Goal: Information Seeking & Learning: Learn about a topic

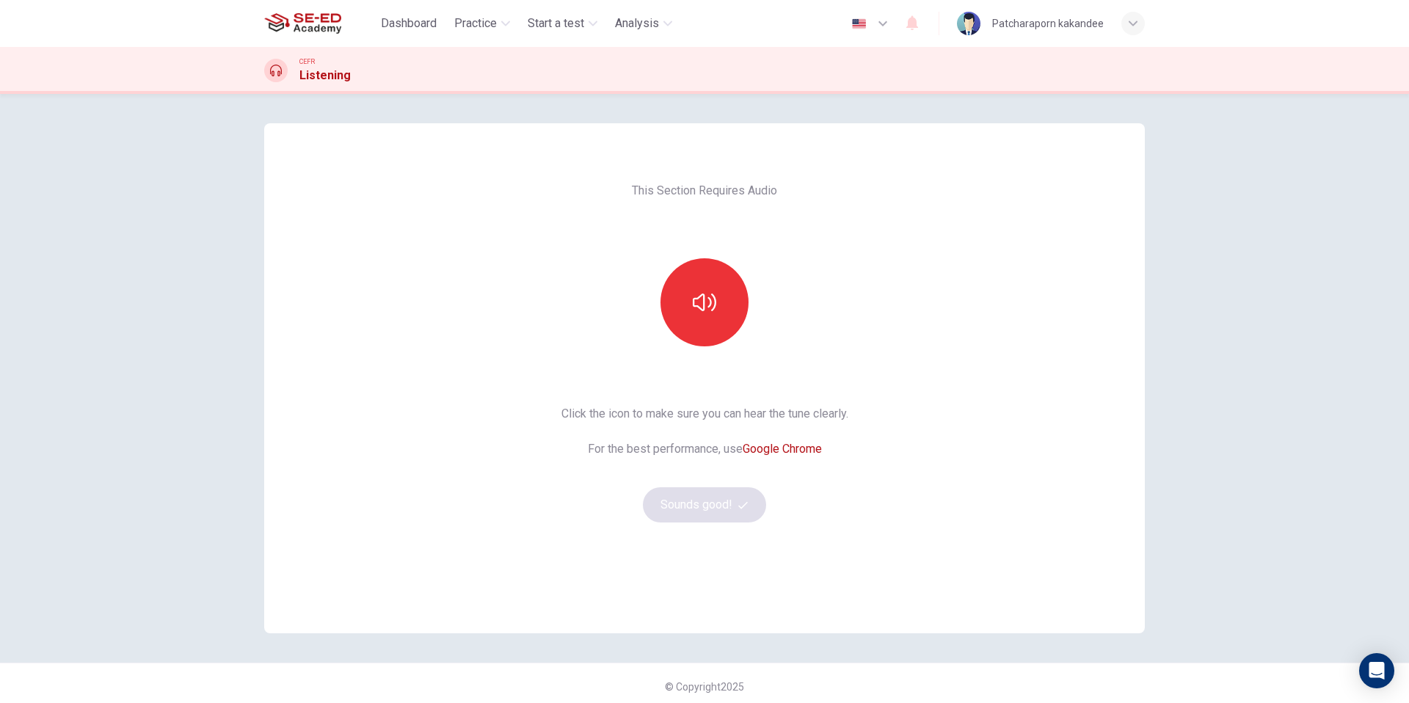
click at [792, 445] on link "Google Chrome" at bounding box center [782, 449] width 79 height 14
click at [690, 305] on button "button" at bounding box center [704, 302] width 88 height 88
click at [717, 504] on button "Sounds good!" at bounding box center [704, 504] width 123 height 35
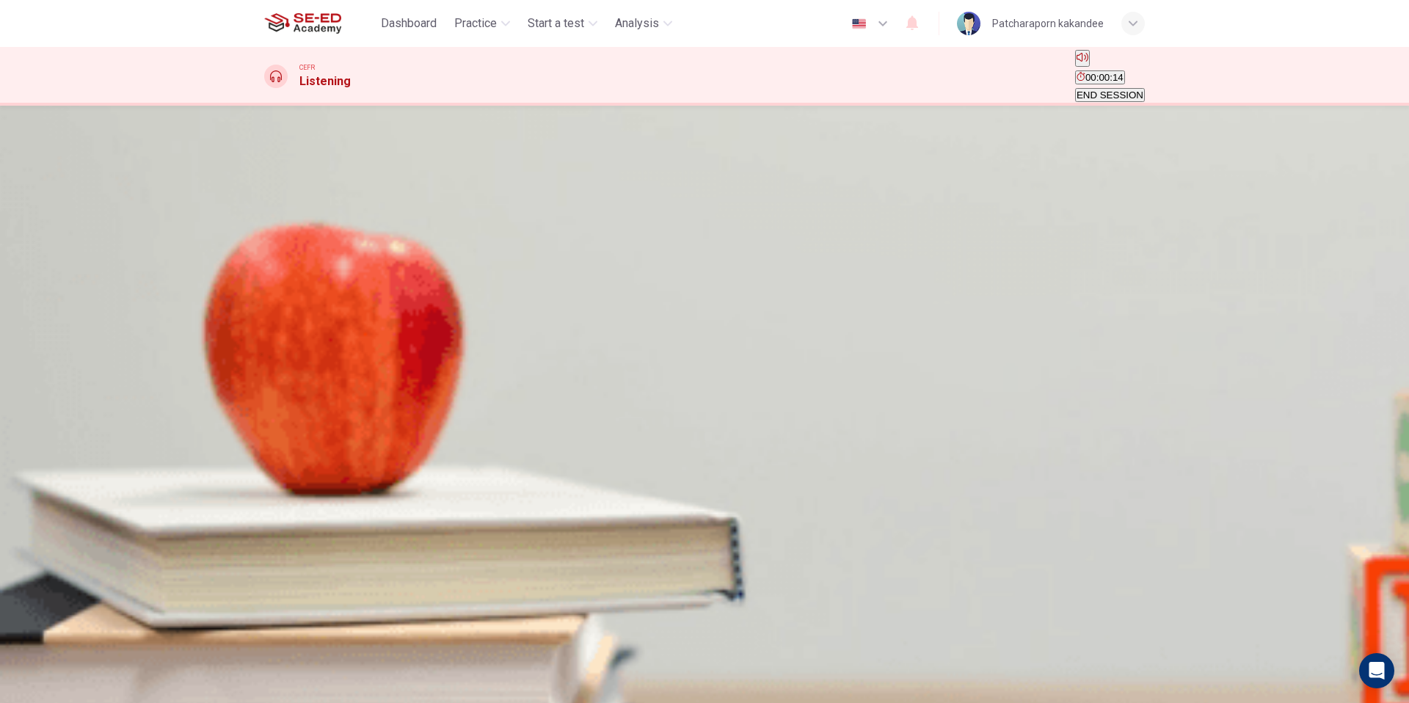
click at [280, 255] on icon "button" at bounding box center [274, 254] width 15 height 18
type input "0"
click at [282, 283] on icon "Click to see the audio transcription" at bounding box center [274, 292] width 16 height 18
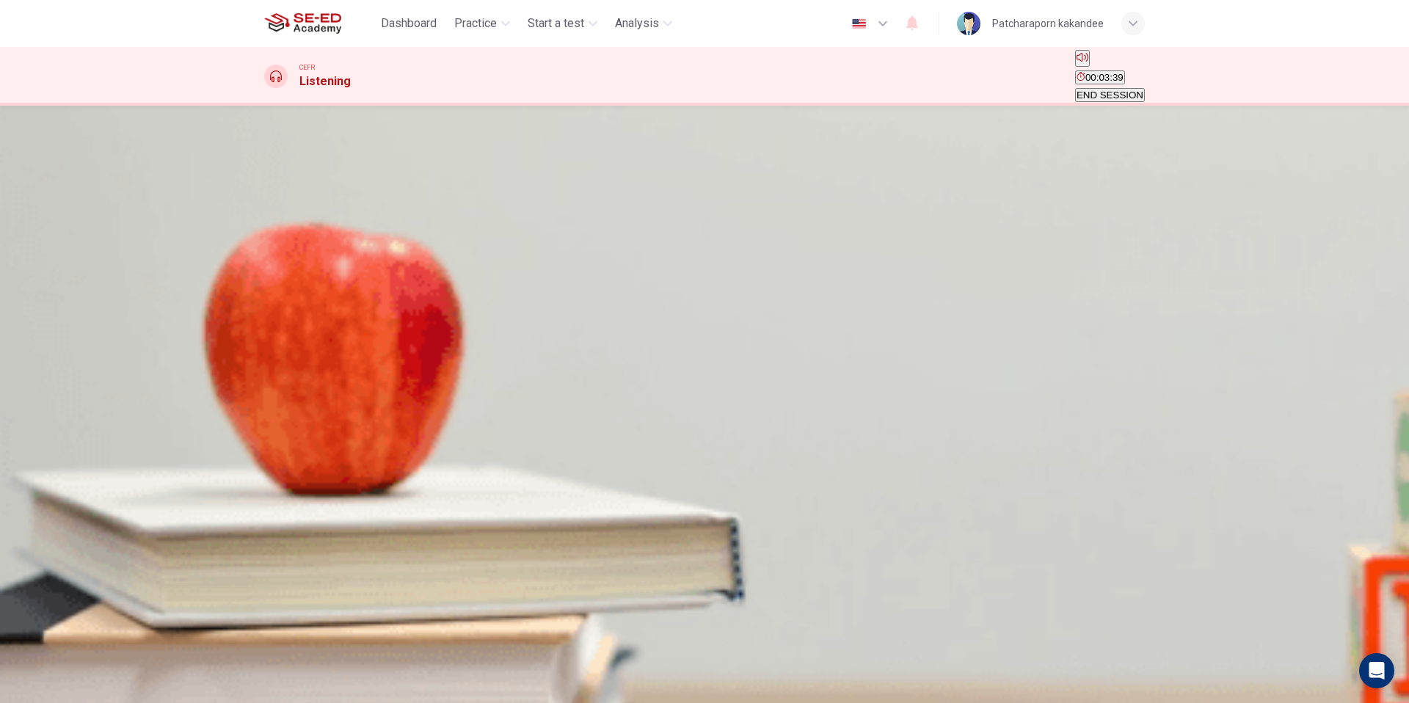
click at [338, 211] on span "Create a petition" at bounding box center [302, 205] width 72 height 11
click at [65, 672] on button "SUBMIT" at bounding box center [45, 675] width 40 height 53
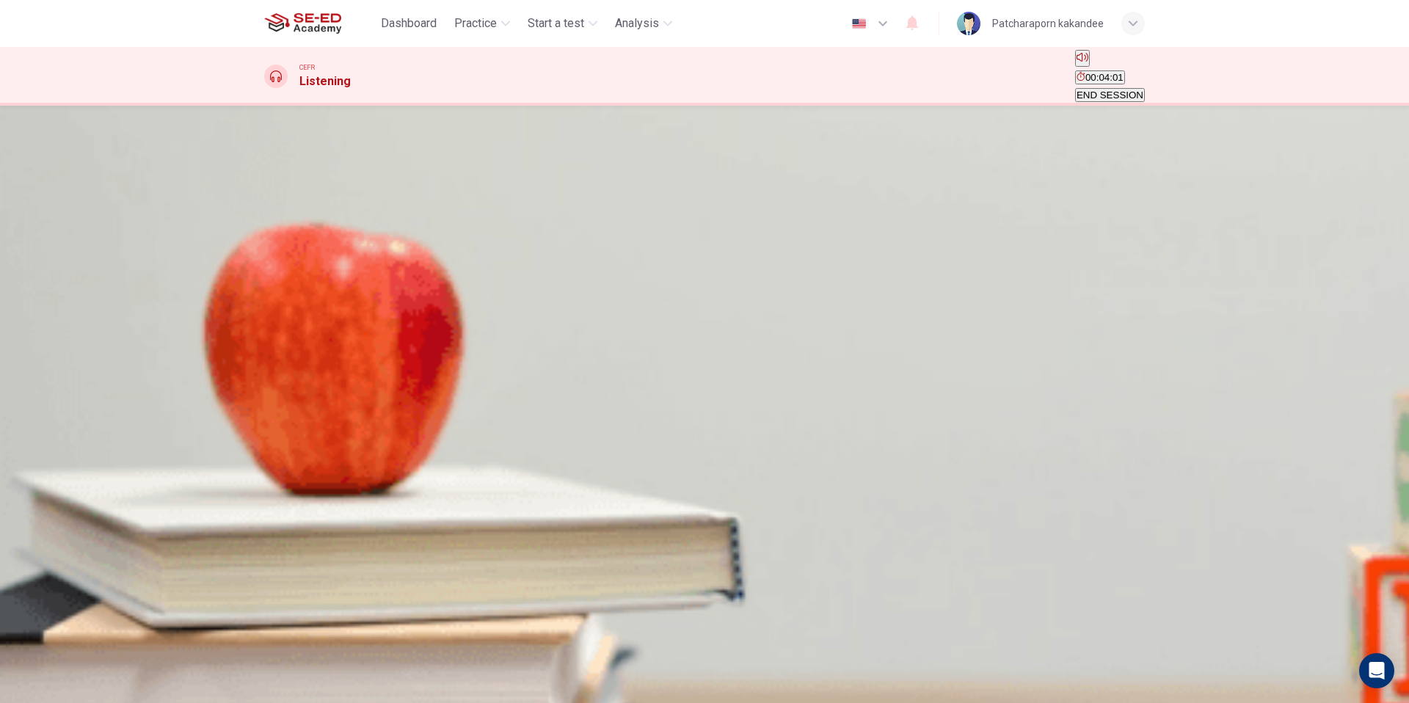
click at [616, 211] on span "The dean wants to know how the students will gather and hold food" at bounding box center [441, 205] width 350 height 11
click at [65, 684] on button "SUBMIT" at bounding box center [45, 675] width 40 height 53
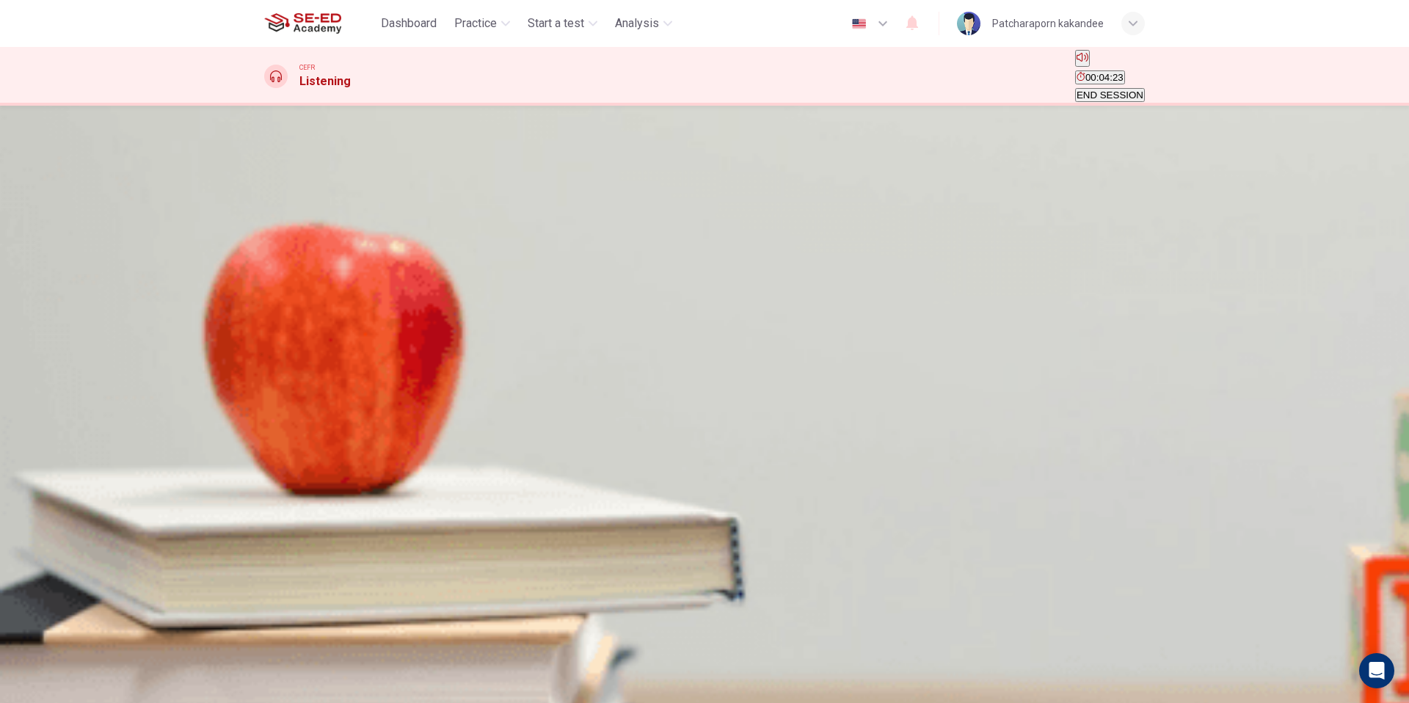
click at [608, 211] on span "All of the above" at bounding box center [574, 205] width 68 height 11
click at [63, 661] on span "SUBMIT" at bounding box center [44, 655] width 37 height 11
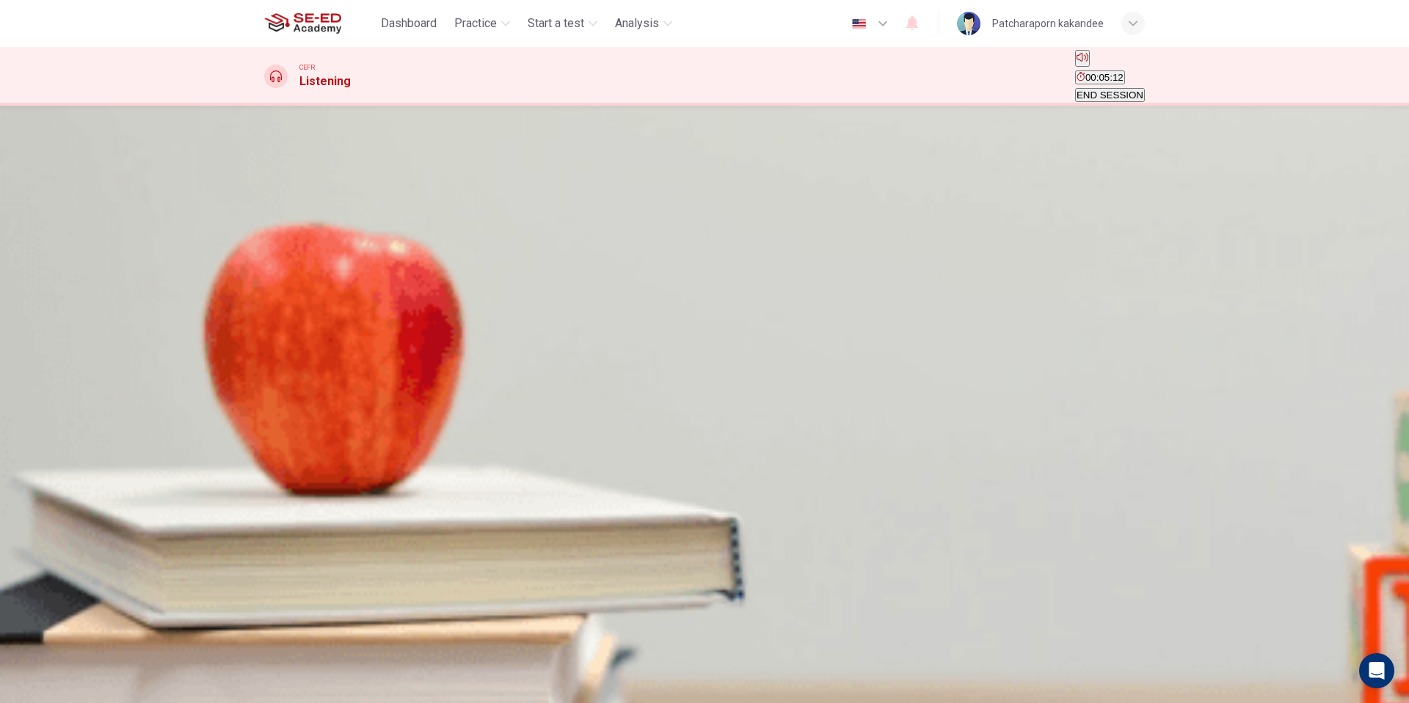
click at [758, 211] on span "He wants to propose that the cafeteria stop using trays" at bounding box center [640, 205] width 236 height 11
click at [65, 685] on button "SUBMIT" at bounding box center [45, 675] width 40 height 53
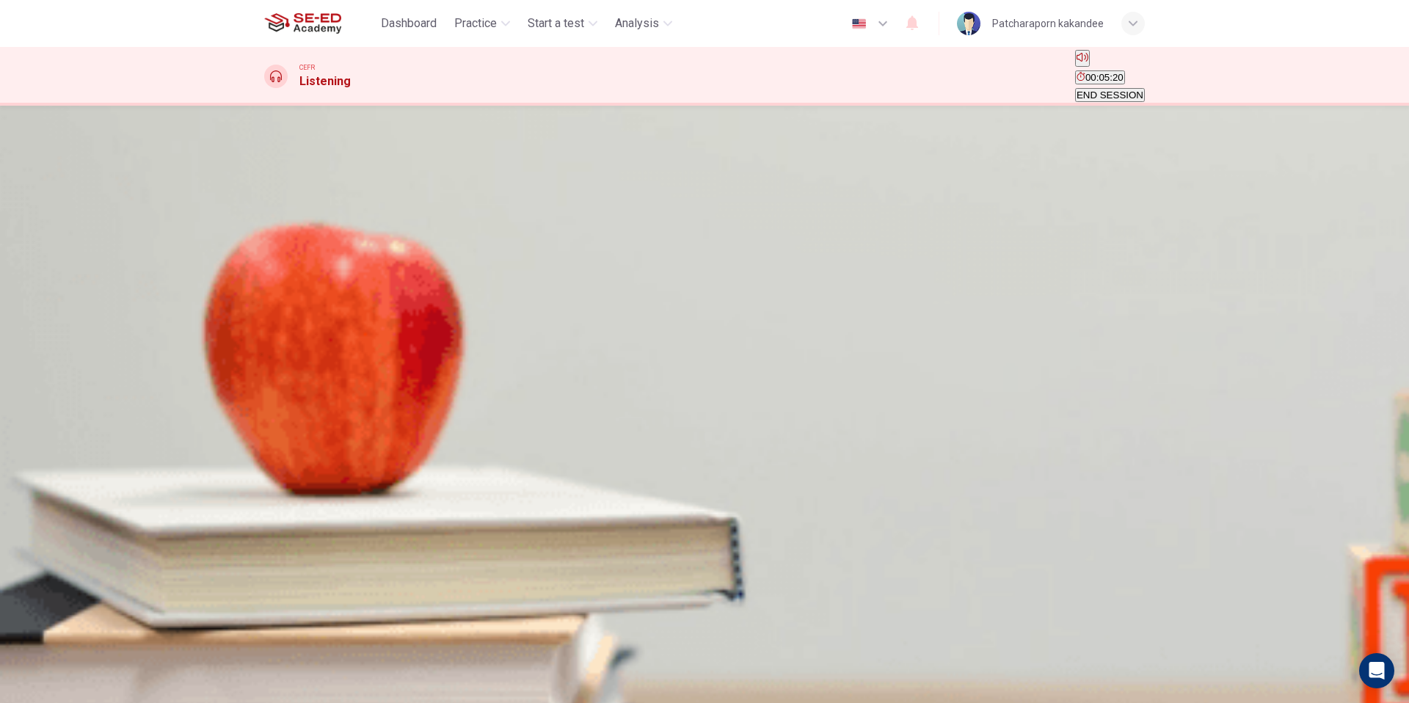
scroll to position [210, 0]
click at [391, 349] on input at bounding box center [327, 342] width 127 height 14
click at [327, 313] on button "Click to Zoom" at bounding box center [295, 275] width 62 height 76
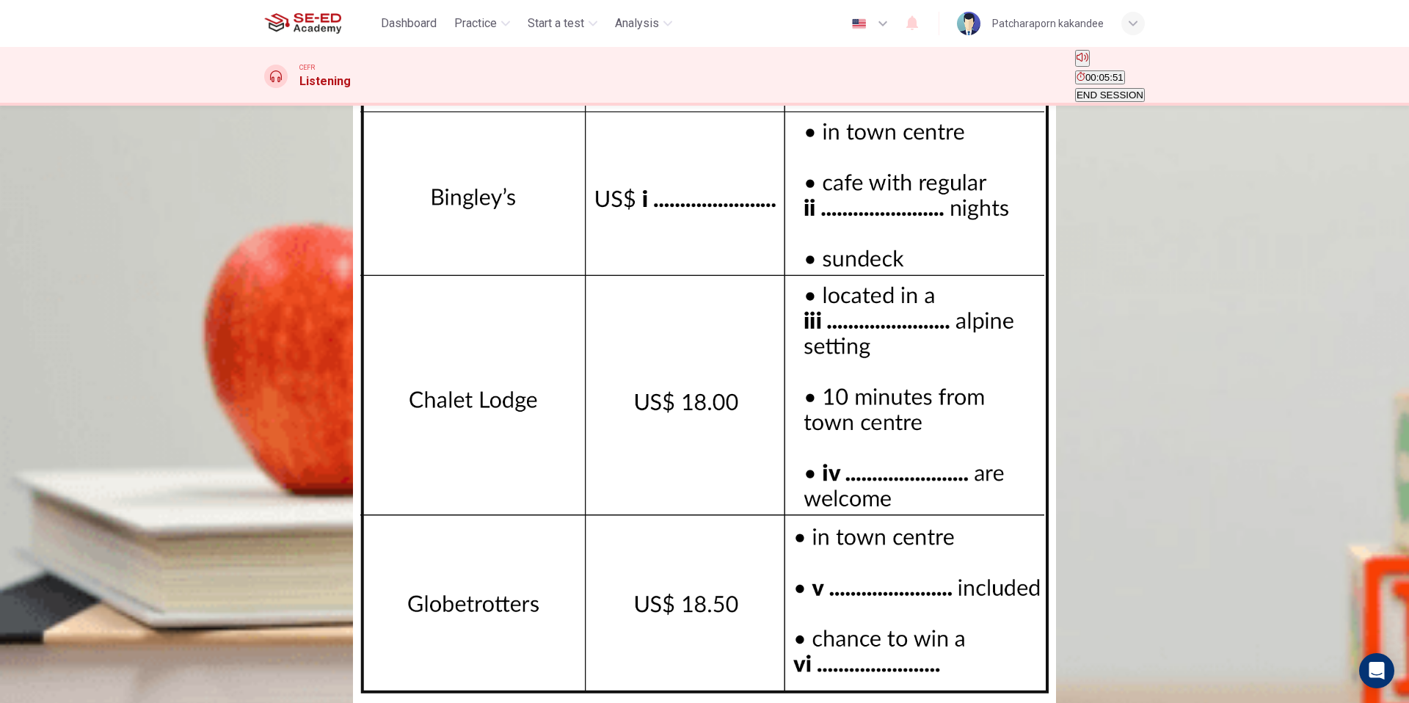
click at [1400, 702] on div at bounding box center [704, 703] width 1409 height 0
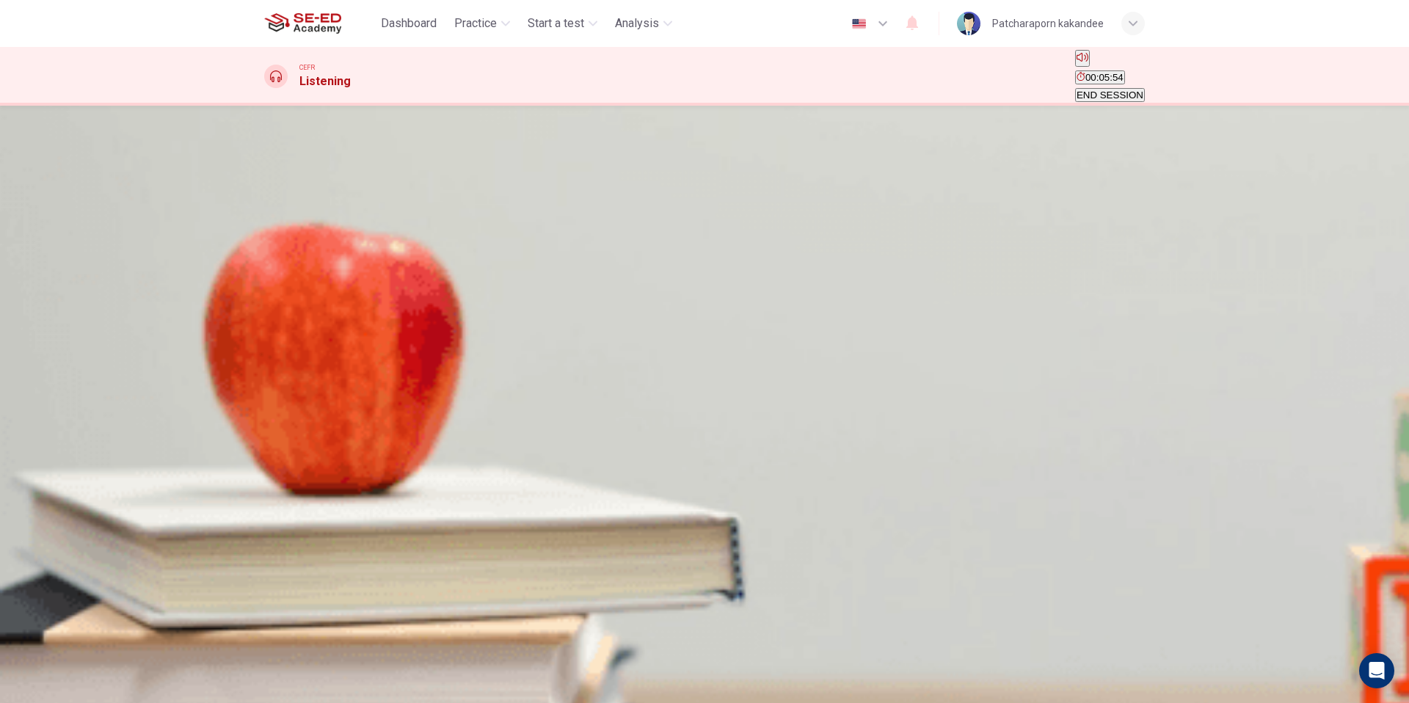
click at [283, 556] on icon "button" at bounding box center [274, 565] width 15 height 18
type input "0"
click at [391, 349] on input at bounding box center [327, 342] width 127 height 14
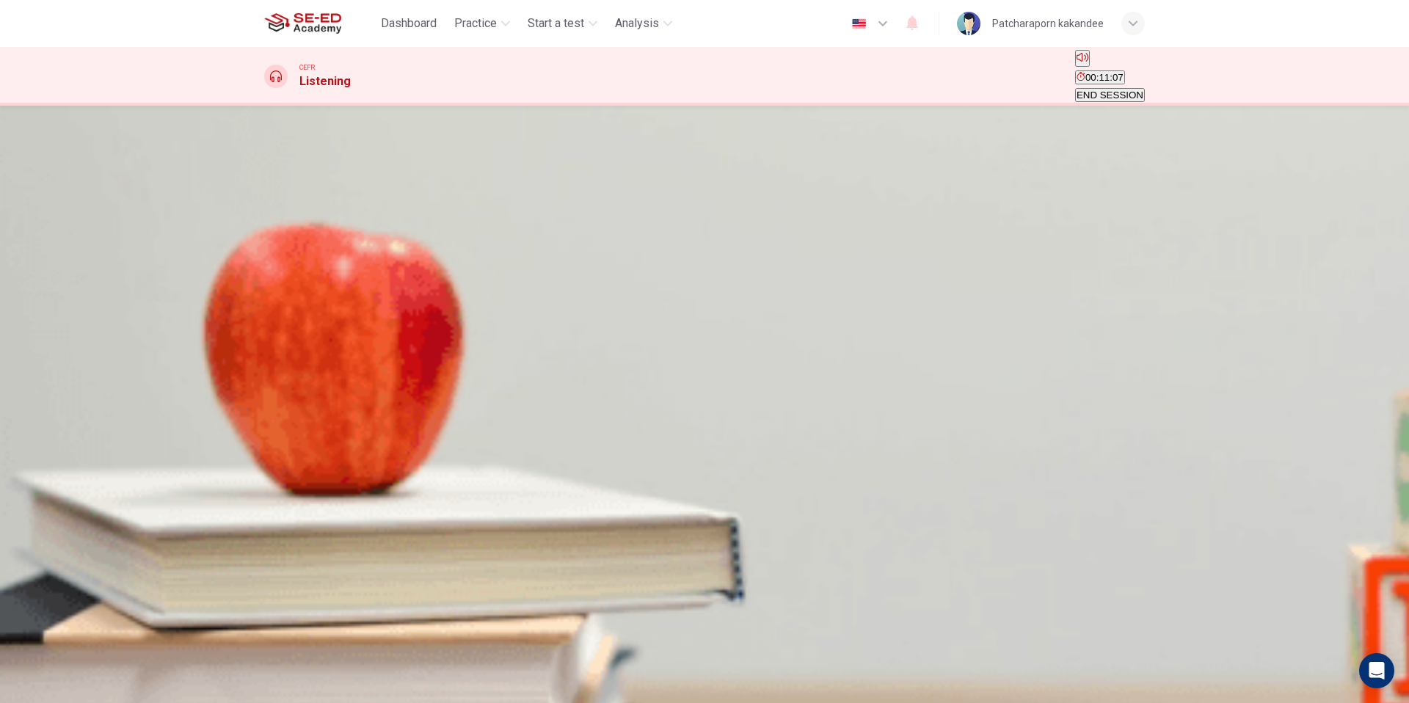
scroll to position [122, 0]
type input "9.75"
click at [391, 384] on input at bounding box center [327, 377] width 127 height 14
type input "1"
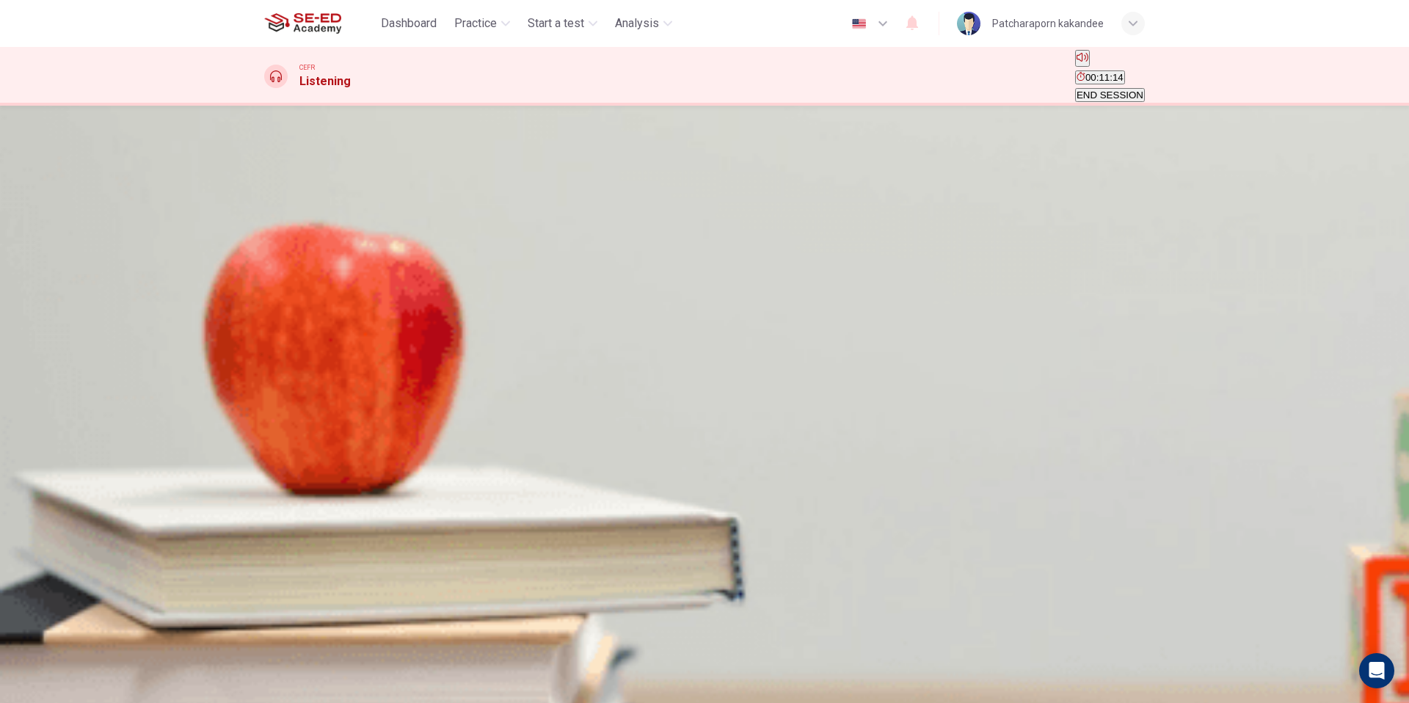
click at [391, 419] on input at bounding box center [327, 412] width 127 height 14
type input "1"
click at [391, 454] on input at bounding box center [327, 447] width 127 height 14
type input "1"
click at [391, 489] on input at bounding box center [327, 483] width 127 height 14
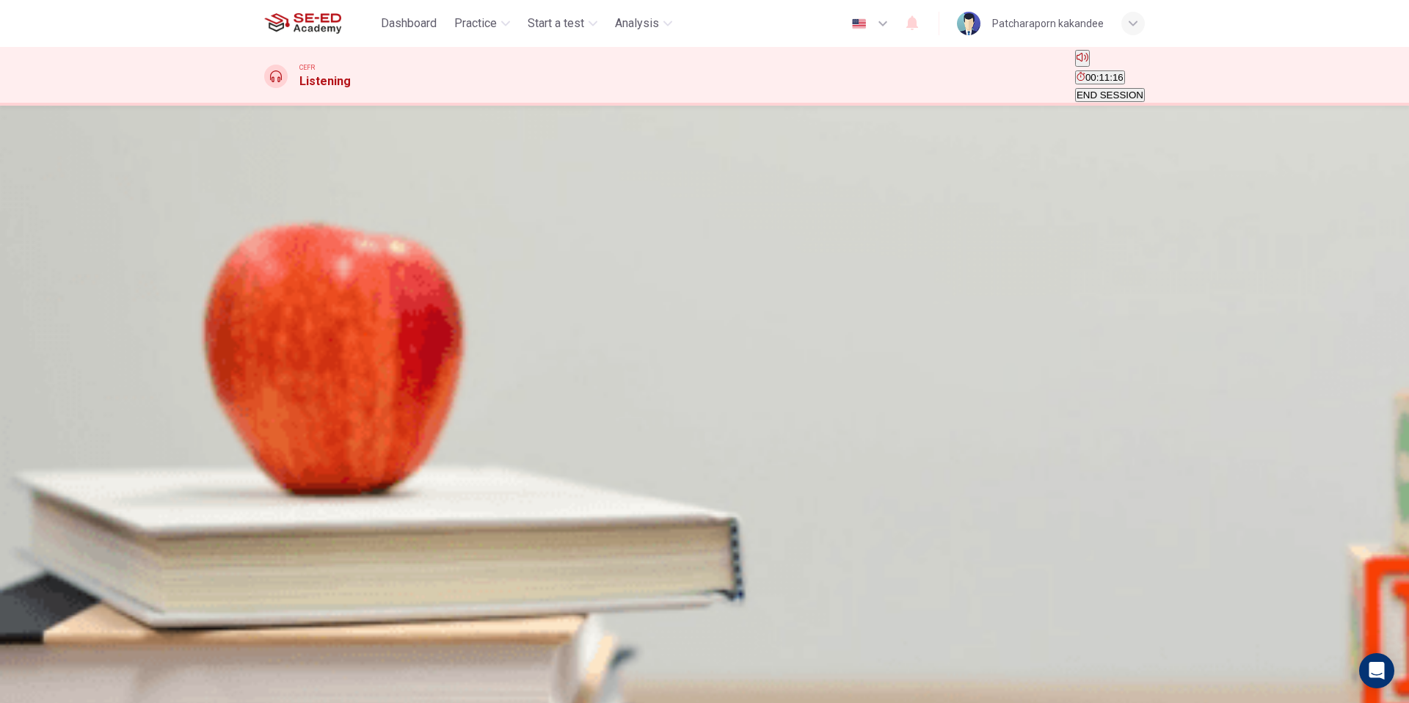
type input "1"
click at [391, 525] on input at bounding box center [327, 518] width 127 height 14
type input "1"
click at [63, 661] on span "SUBMIT" at bounding box center [44, 655] width 37 height 11
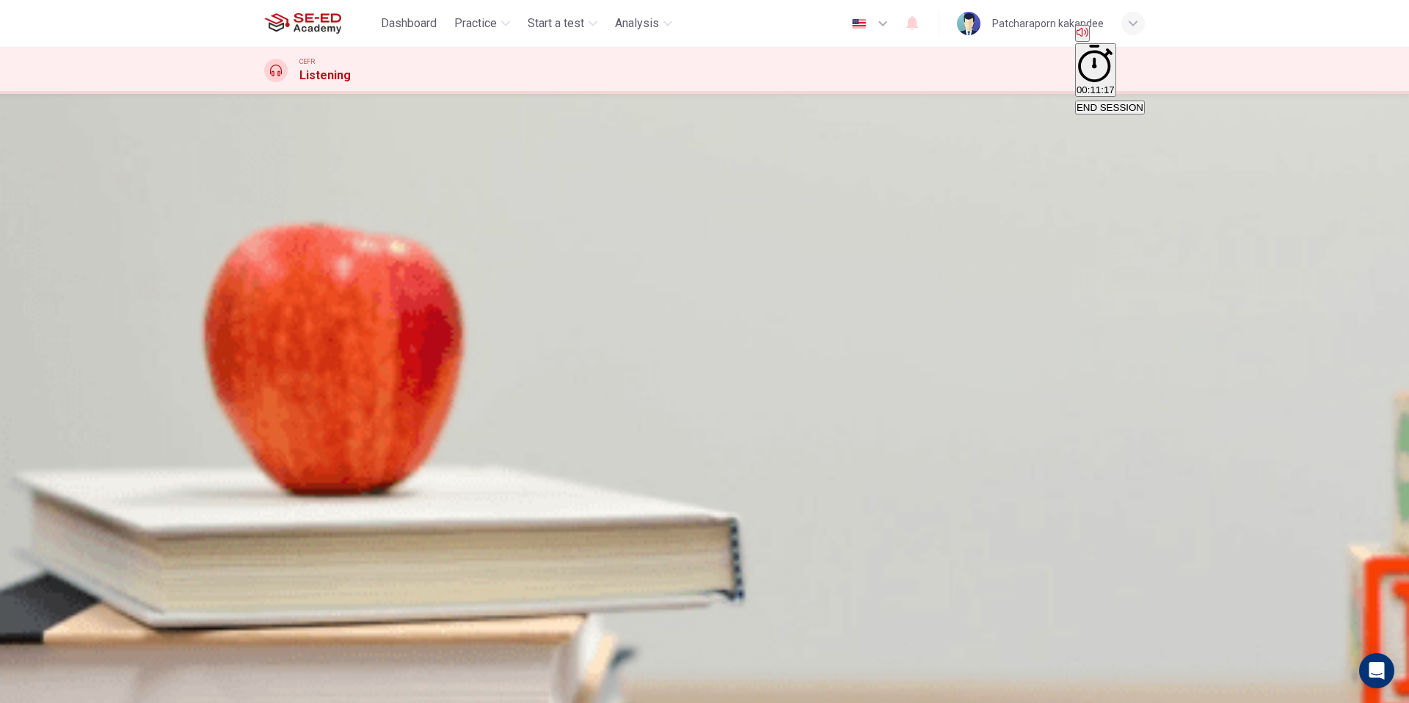
scroll to position [18, 0]
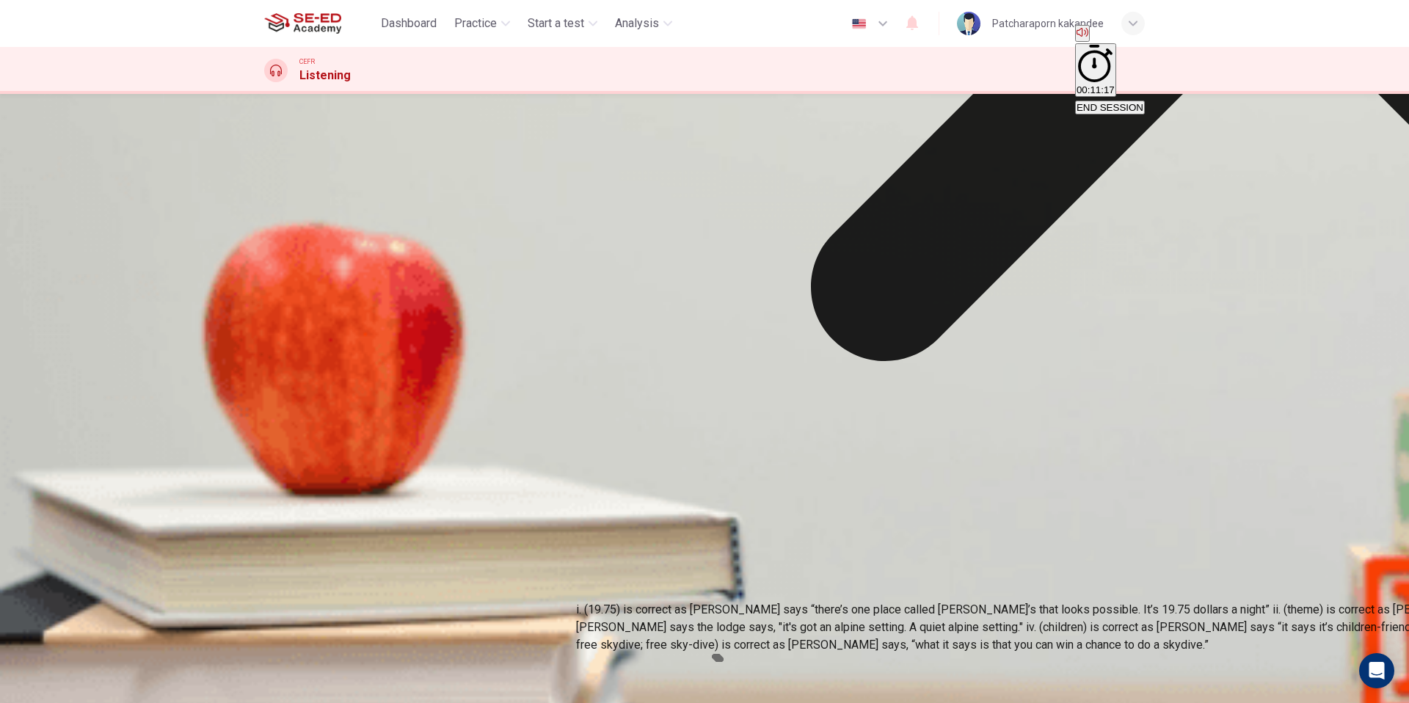
scroll to position [128, 0]
click at [980, 425] on div "iv 1" at bounding box center [704, 407] width 881 height 35
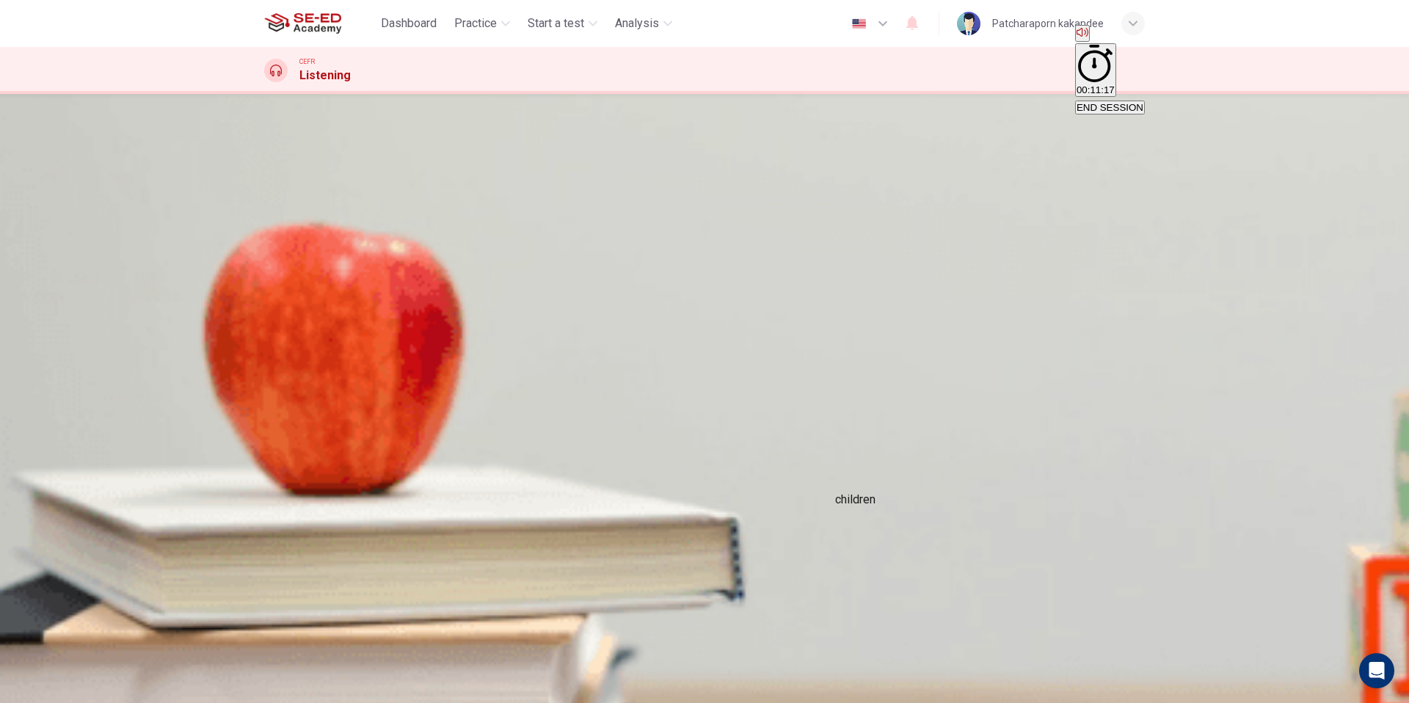
scroll to position [210, 0]
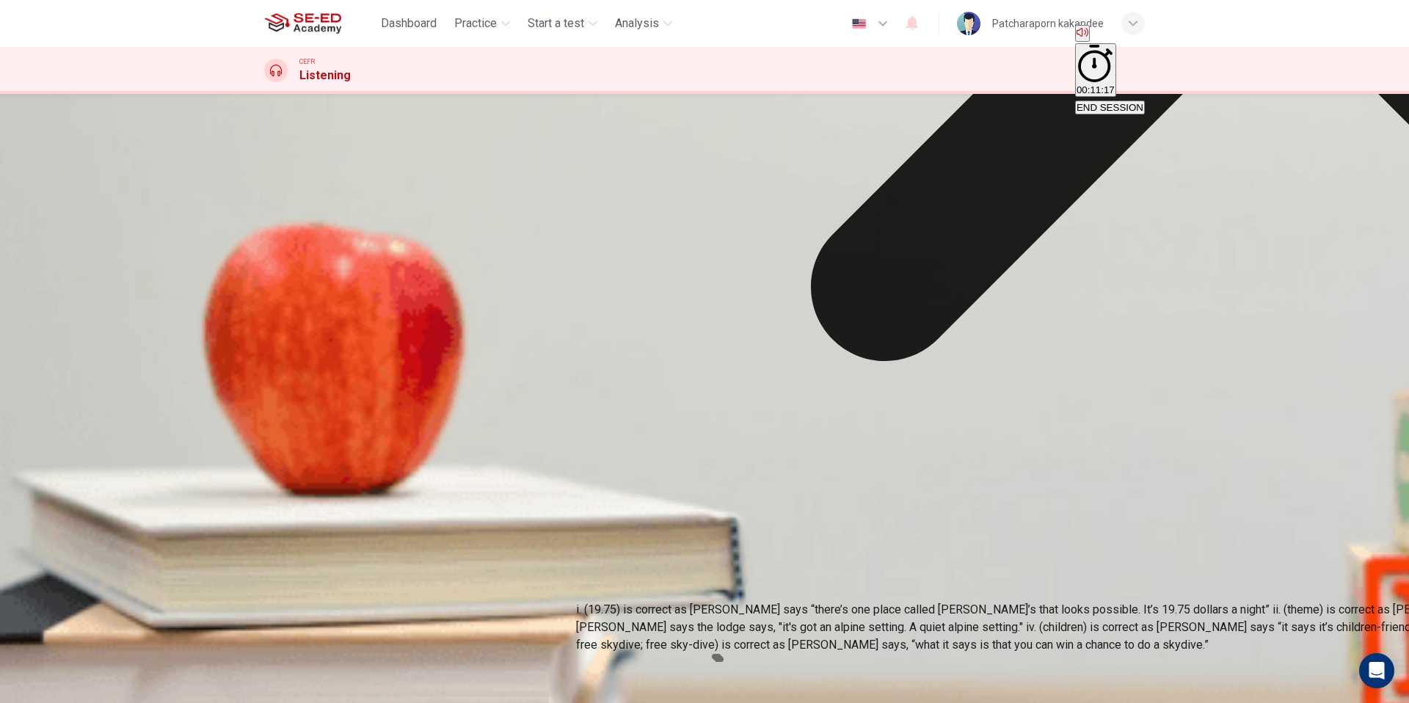
drag, startPoint x: 915, startPoint y: 561, endPoint x: 914, endPoint y: 608, distance: 47.0
click at [915, 495] on div "i 9.75 ii 1 iii 1 iv 1 v 1 vi 1" at bounding box center [704, 389] width 881 height 211
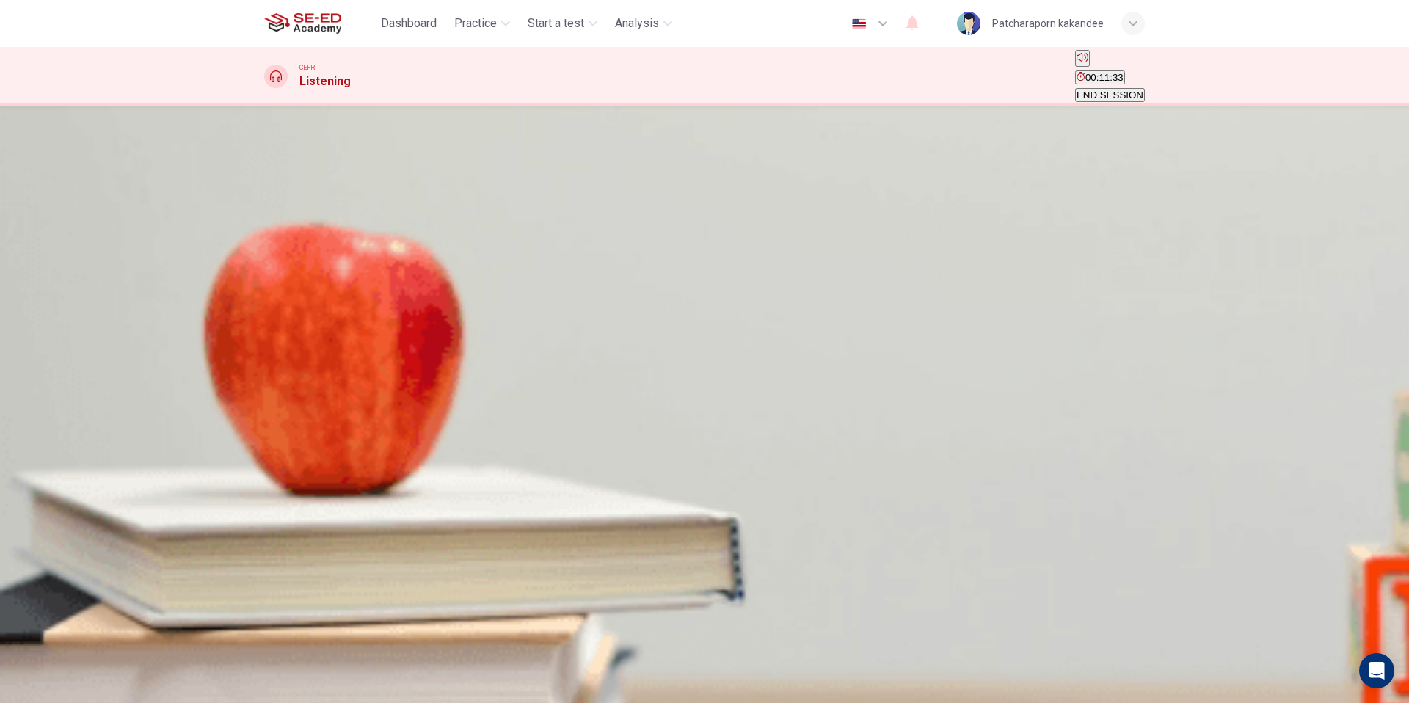
click at [749, 412] on body "This site uses cookies, as explained in our Privacy Policy . If you agree to th…" at bounding box center [704, 351] width 1409 height 703
click at [960, 702] on div at bounding box center [704, 703] width 1409 height 0
click at [756, 415] on body "This site uses cookies, as explained in our Privacy Policy . If you agree to th…" at bounding box center [704, 351] width 1409 height 703
click at [752, 702] on li "A" at bounding box center [704, 712] width 1409 height 18
type input "A"
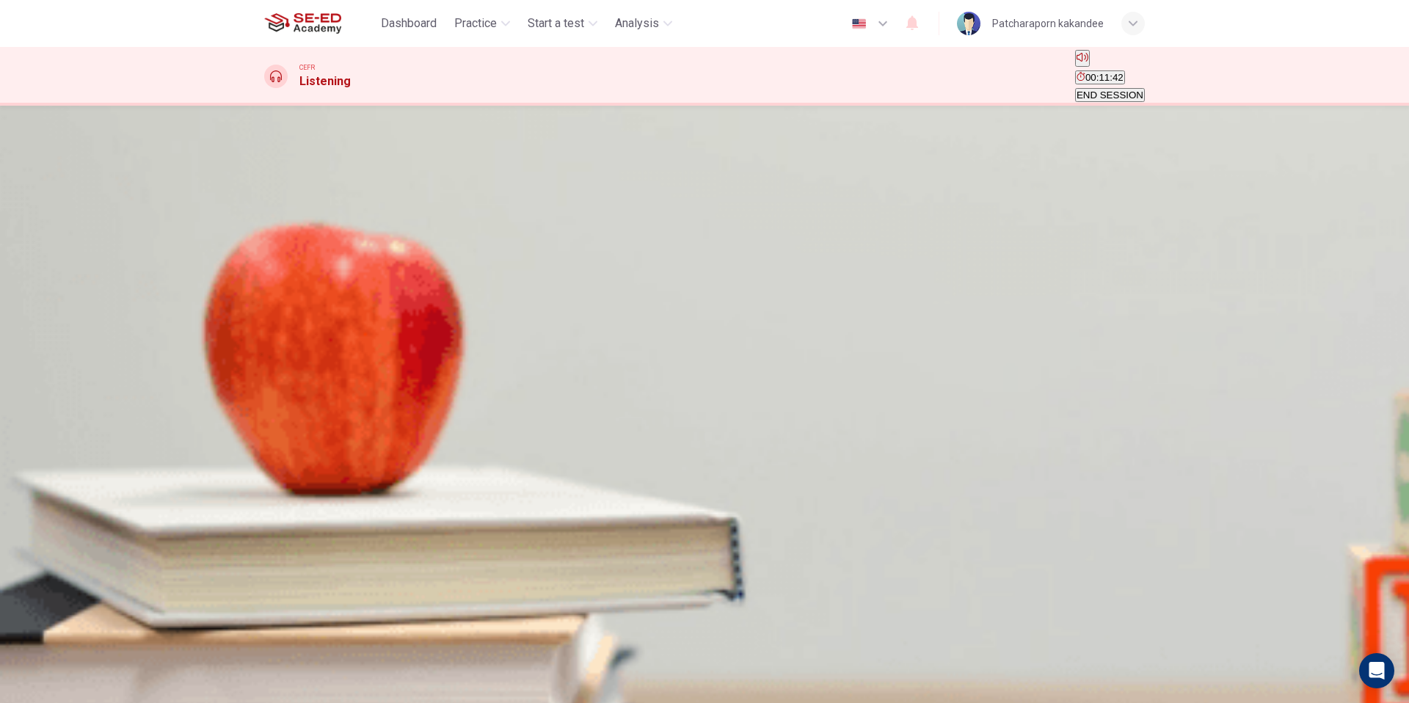
click at [746, 447] on body "This site uses cookies, as explained in our Privacy Policy . If you agree to th…" at bounding box center [704, 351] width 1409 height 703
type input "B"
click at [742, 495] on body "This site uses cookies, as explained in our Privacy Policy . If you agree to th…" at bounding box center [704, 351] width 1409 height 703
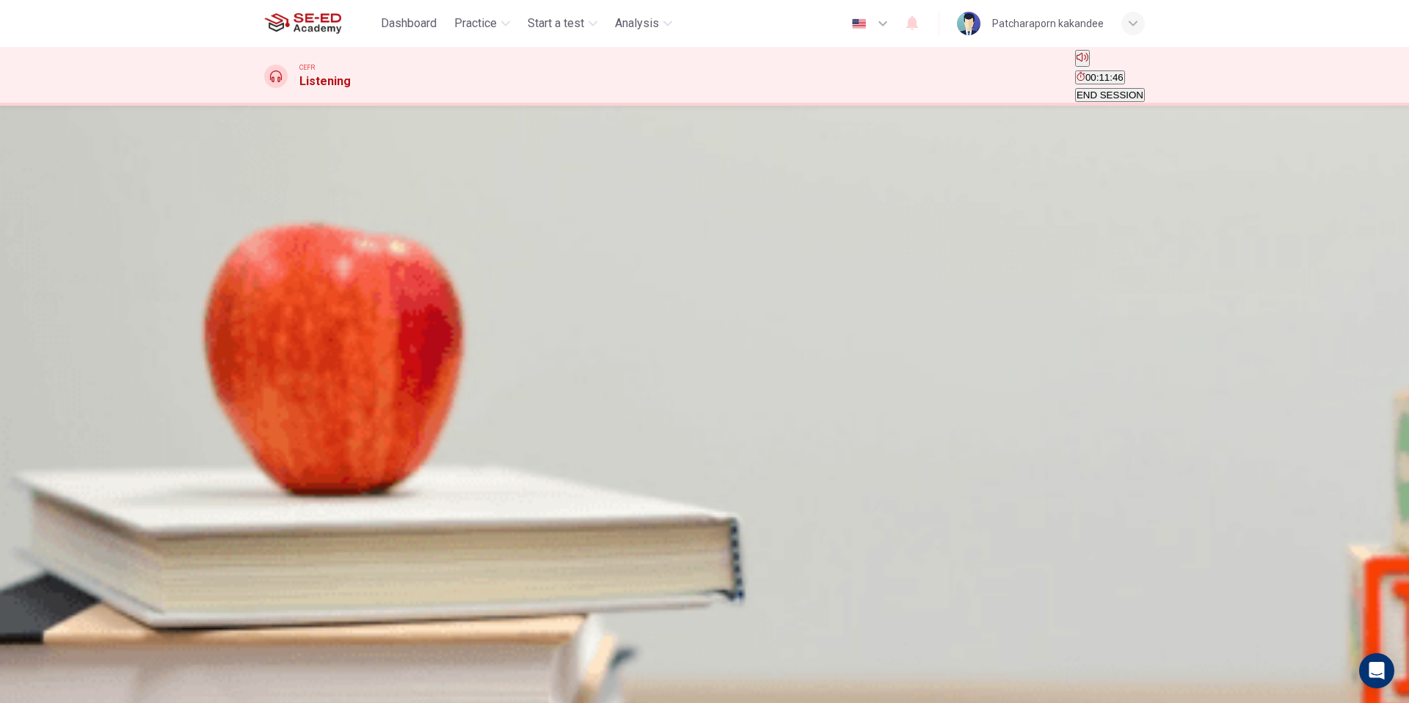
type input "C"
click at [743, 540] on body "This site uses cookies, as explained in our Privacy Policy . If you agree to th…" at bounding box center [704, 351] width 1409 height 703
type input "C"
click at [63, 661] on span "SUBMIT" at bounding box center [44, 655] width 37 height 11
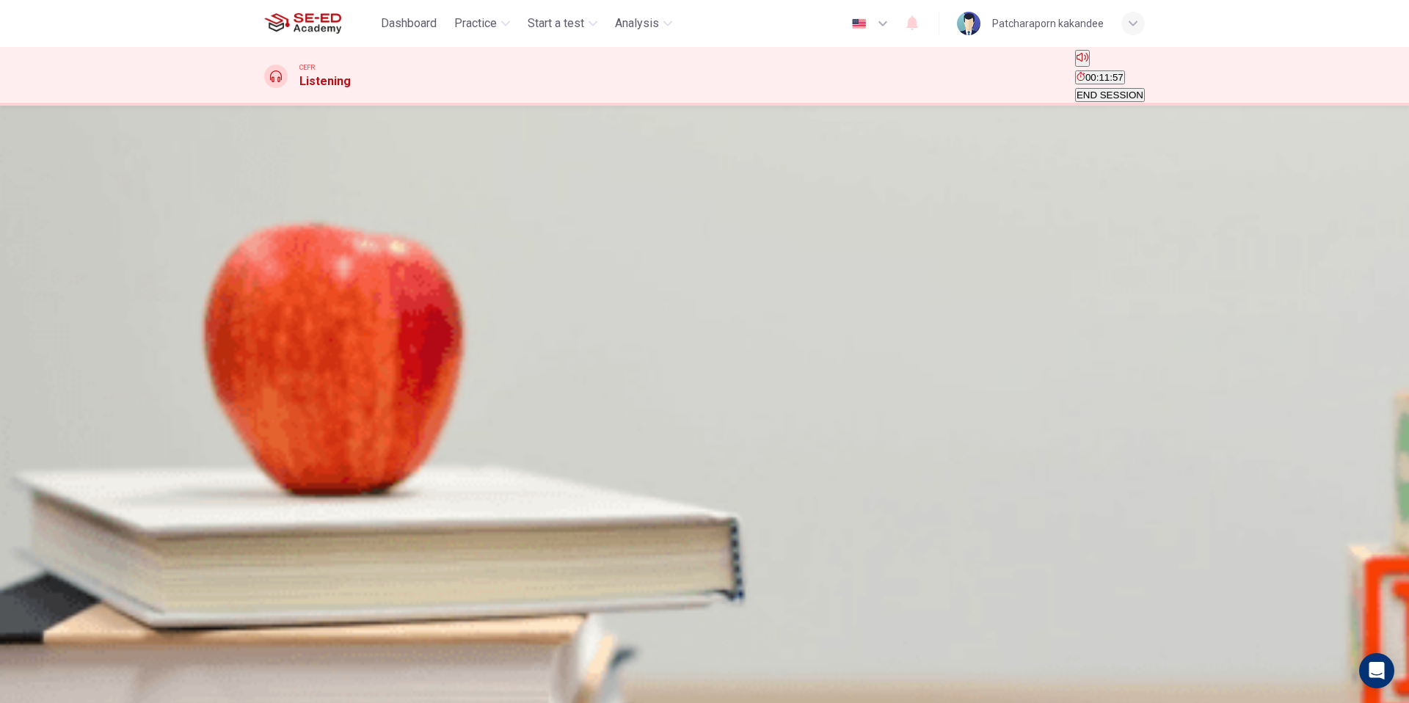
click at [266, 244] on icon "button" at bounding box center [266, 244] width 0 height 0
type input "0"
click at [682, 211] on span "By taking some medications to lessen nerves" at bounding box center [585, 205] width 196 height 11
click at [63, 661] on span "SUBMIT" at bounding box center [44, 655] width 37 height 11
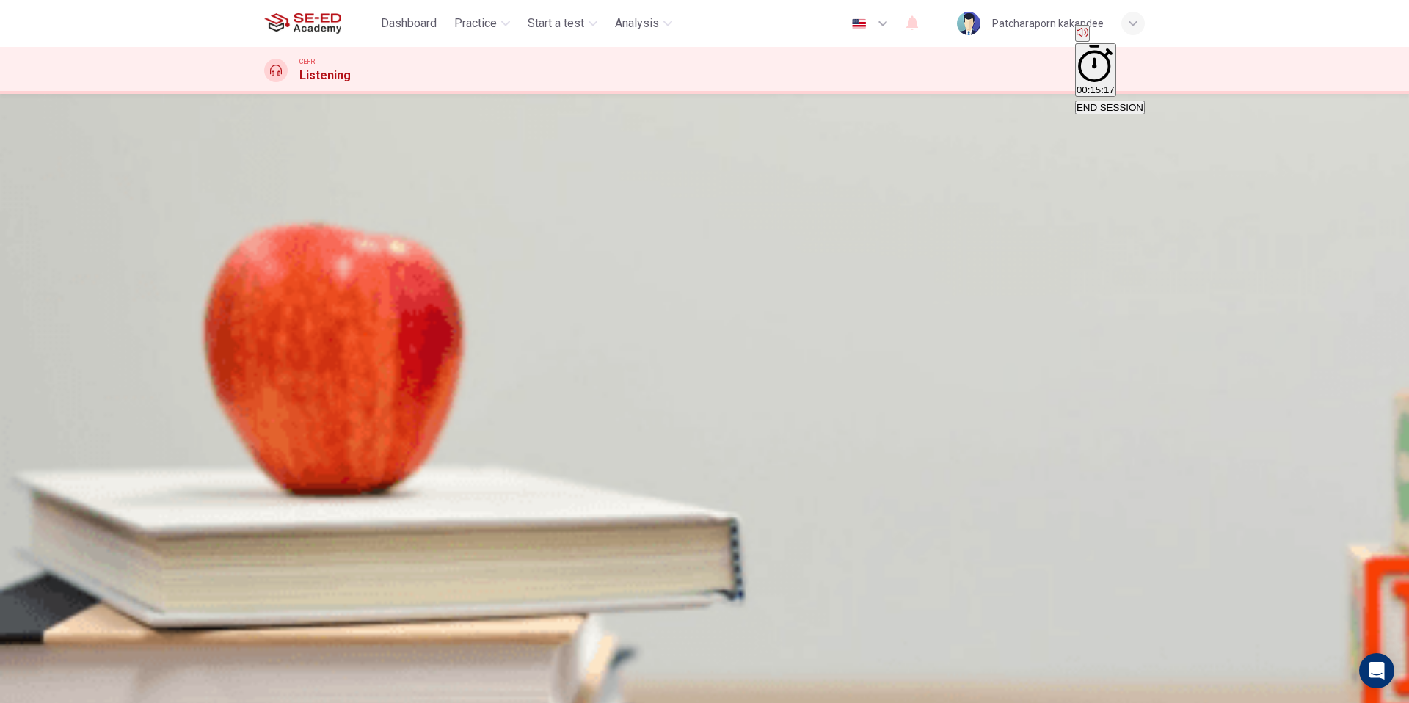
drag, startPoint x: 732, startPoint y: 264, endPoint x: 983, endPoint y: 272, distance: 251.1
click at [976, 203] on div "A By practicing the lesson and getting feedback on it B By taking some medicati…" at bounding box center [704, 189] width 881 height 26
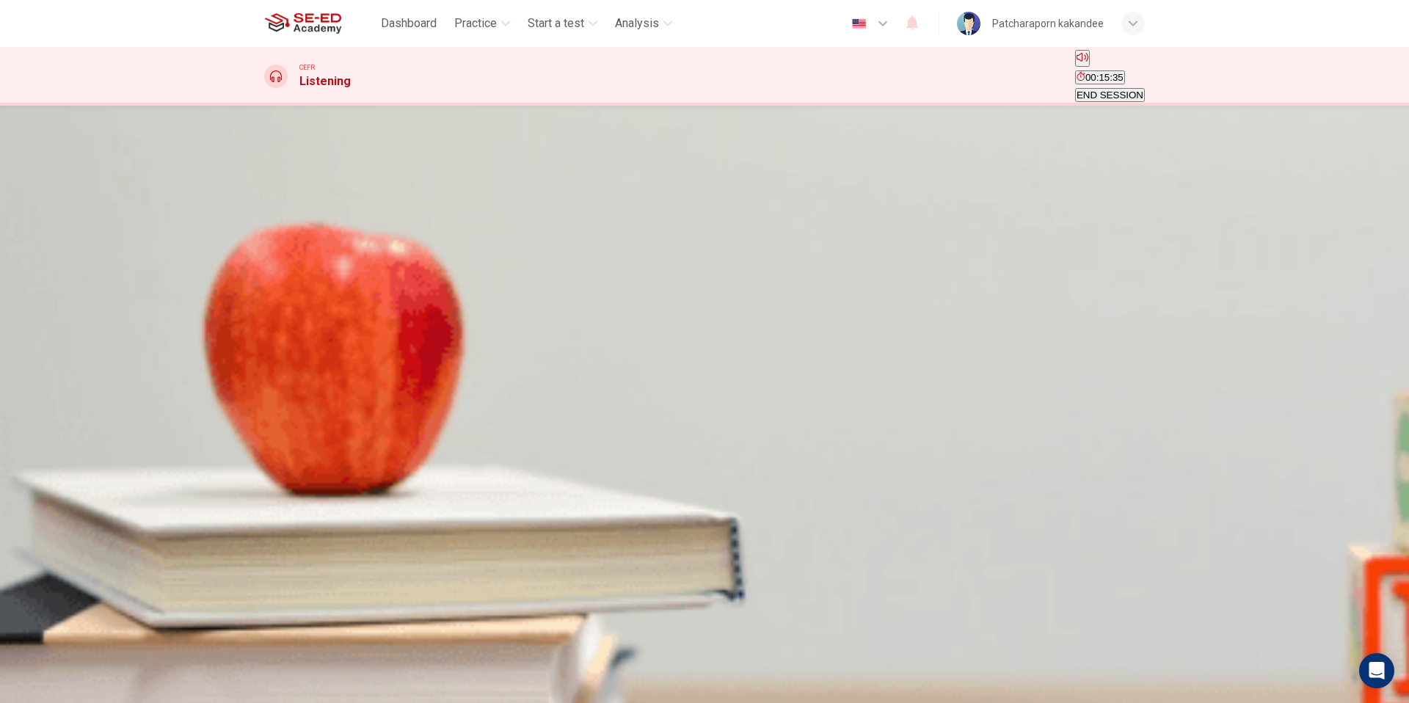
click at [600, 211] on span "The student needs to submit his resumé and three letters of recommendation" at bounding box center [433, 205] width 334 height 11
click at [63, 661] on span "SUBMIT" at bounding box center [44, 655] width 37 height 11
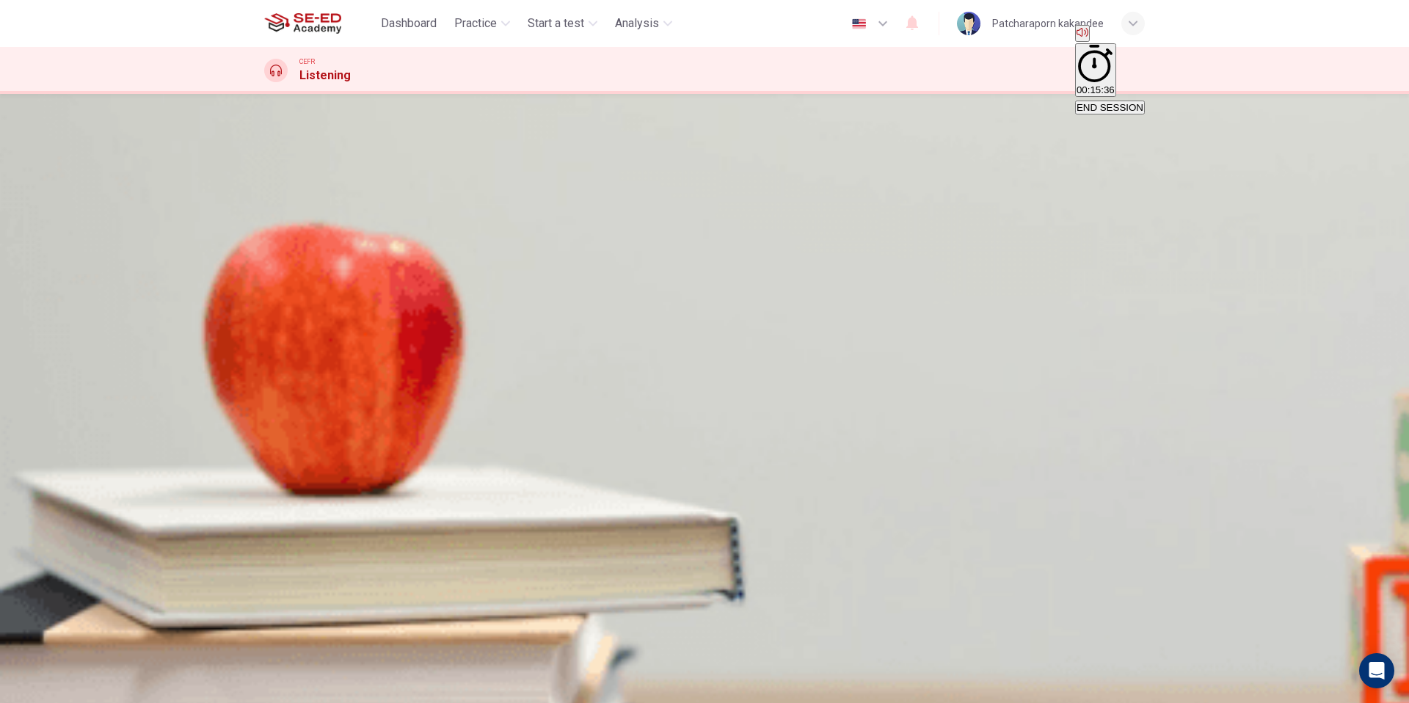
drag, startPoint x: 960, startPoint y: 415, endPoint x: 973, endPoint y: 415, distance: 13.2
click at [966, 229] on div "A The student needs to submit his resumé and three letters of recommendation B …" at bounding box center [704, 202] width 881 height 53
drag, startPoint x: 994, startPoint y: 418, endPoint x: 975, endPoint y: 437, distance: 26.5
click at [993, 229] on div "A The student needs to submit his resumé and three letters of recommendation B …" at bounding box center [704, 202] width 881 height 53
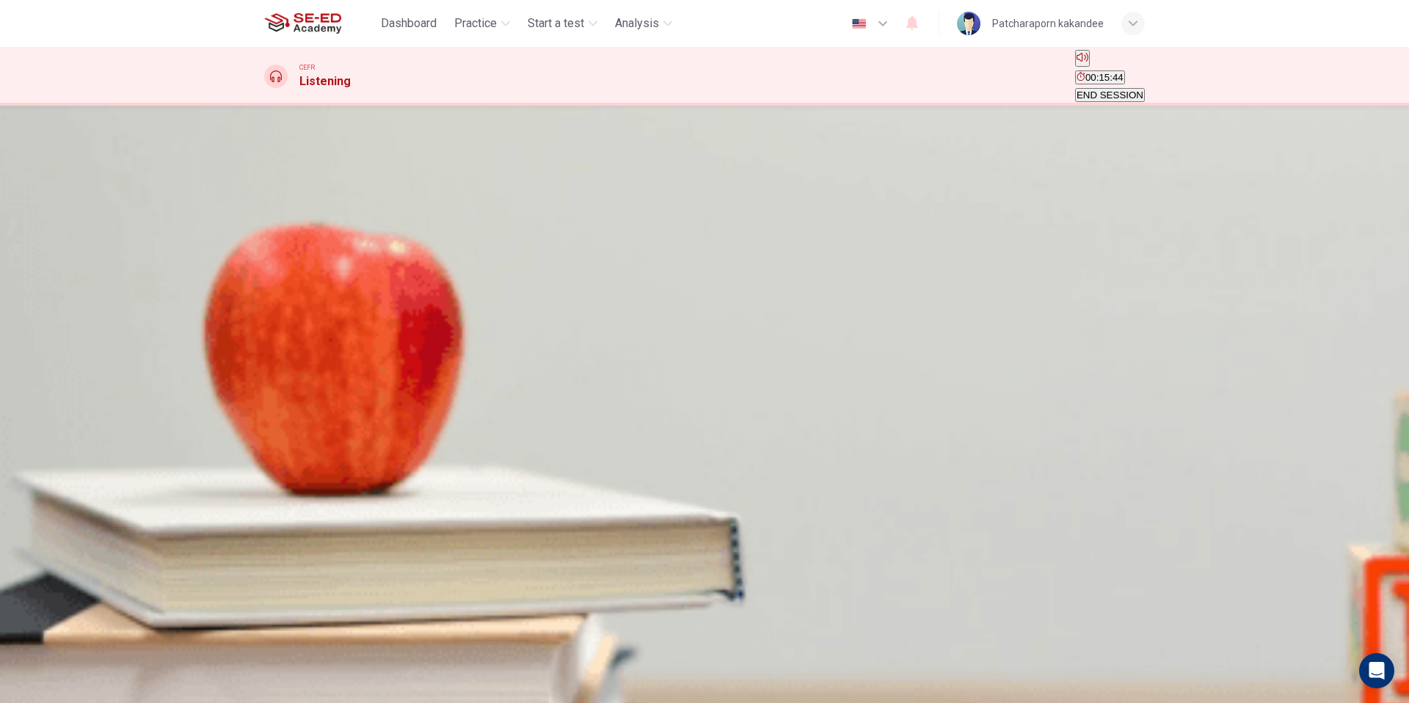
click at [644, 213] on button "C Both A and B" at bounding box center [614, 200] width 59 height 25
click at [775, 693] on div "SKIP SUBMIT" at bounding box center [704, 676] width 1409 height 54
click at [65, 679] on button "SUBMIT" at bounding box center [45, 675] width 40 height 53
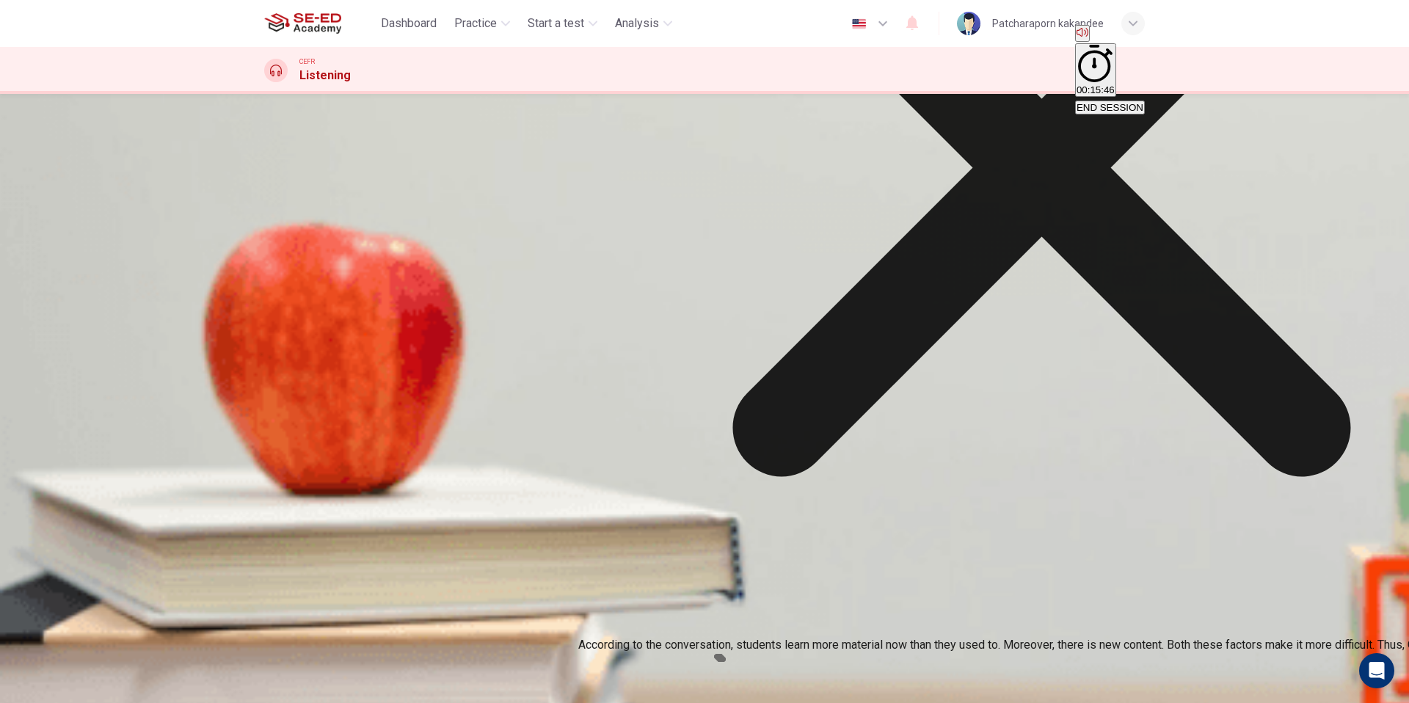
click at [913, 203] on div "Question 17 Which of the following makes it more difficult? A Students learn mo…" at bounding box center [704, 172] width 881 height 62
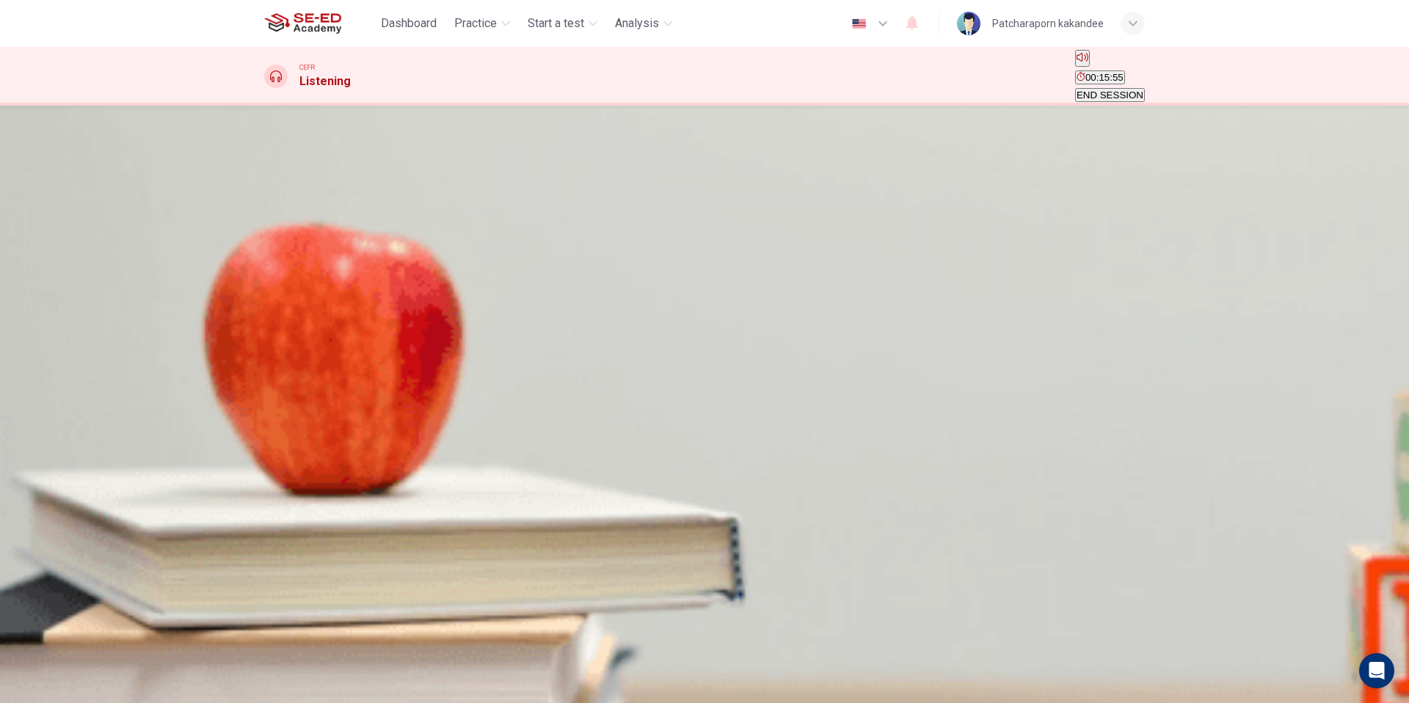
click at [403, 213] on button "A To tell him about an opportunity" at bounding box center [333, 200] width 139 height 25
click at [63, 661] on span "SUBMIT" at bounding box center [44, 655] width 37 height 11
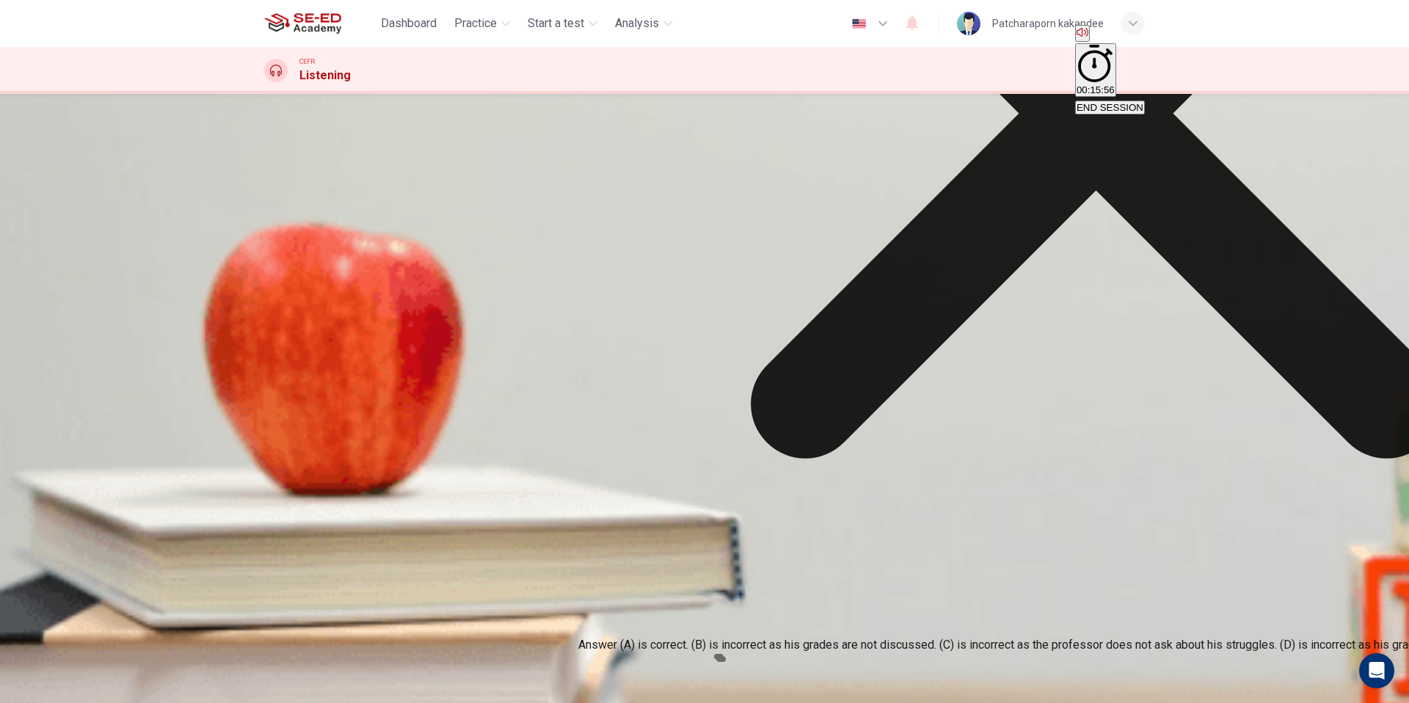
click at [961, 203] on div "Question 18 Why does the professor want to speak with the student? A To tell hi…" at bounding box center [704, 172] width 881 height 62
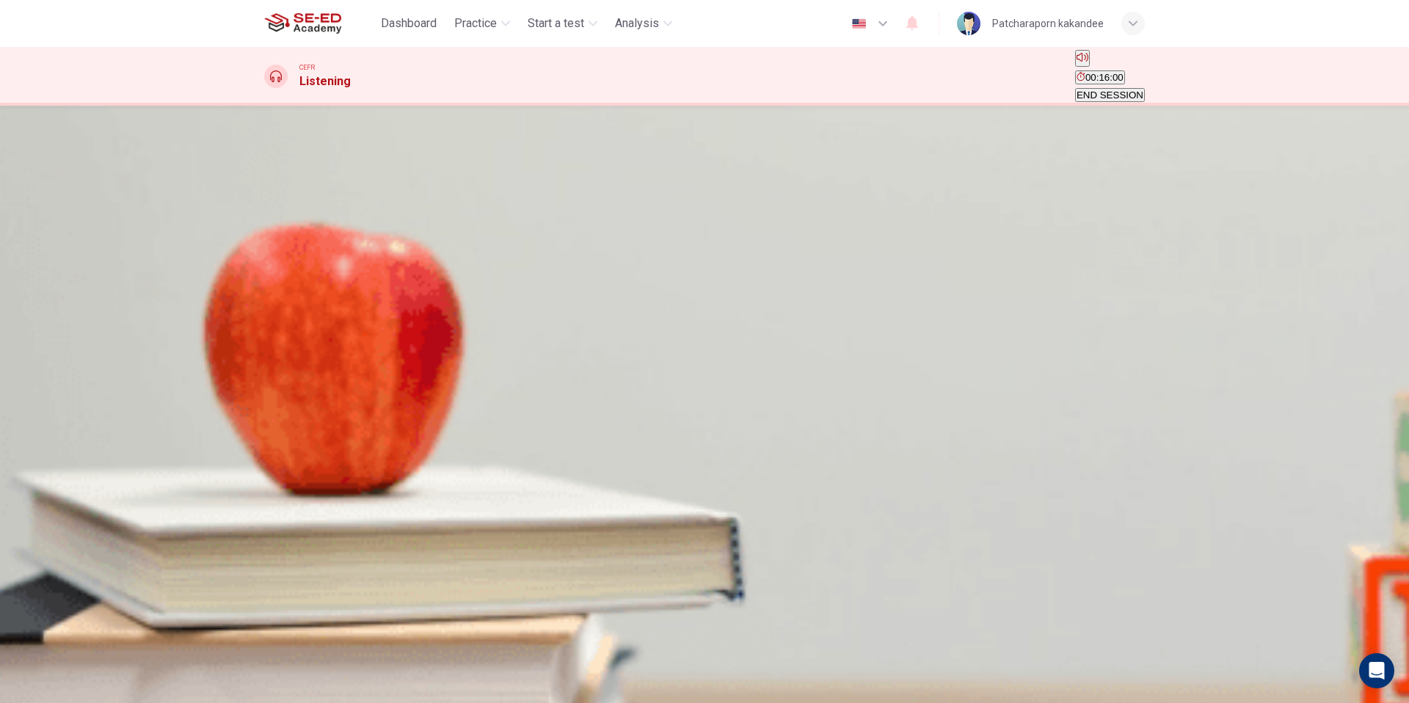
click at [283, 219] on icon "button" at bounding box center [274, 210] width 15 height 18
type input "0"
click at [587, 286] on span "To help the student fully realize the situation" at bounding box center [492, 280] width 190 height 11
click at [65, 670] on button "SUBMIT" at bounding box center [45, 675] width 40 height 53
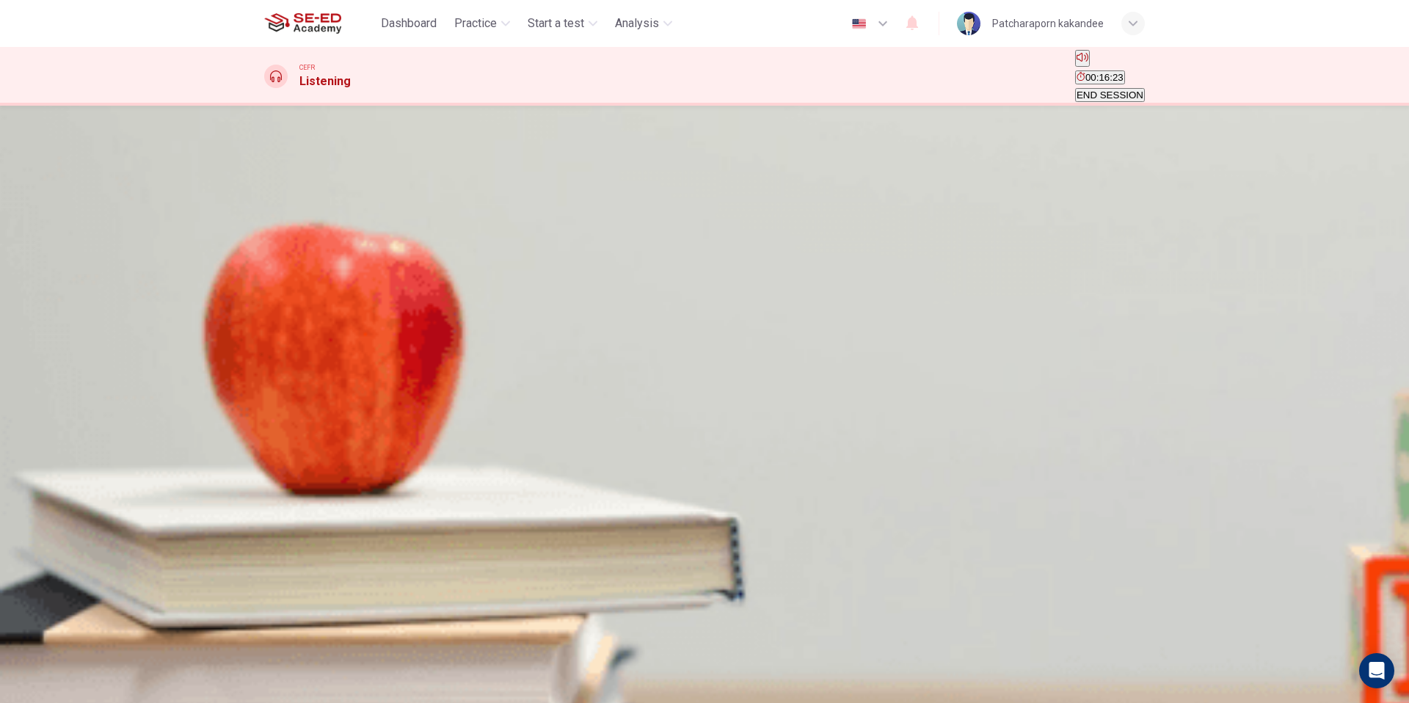
click at [267, 269] on button "button" at bounding box center [265, 276] width 3 height 14
type input "0"
click at [383, 247] on span "11:00 pm" at bounding box center [362, 241] width 41 height 11
click at [65, 678] on button "SUBMIT" at bounding box center [45, 675] width 40 height 53
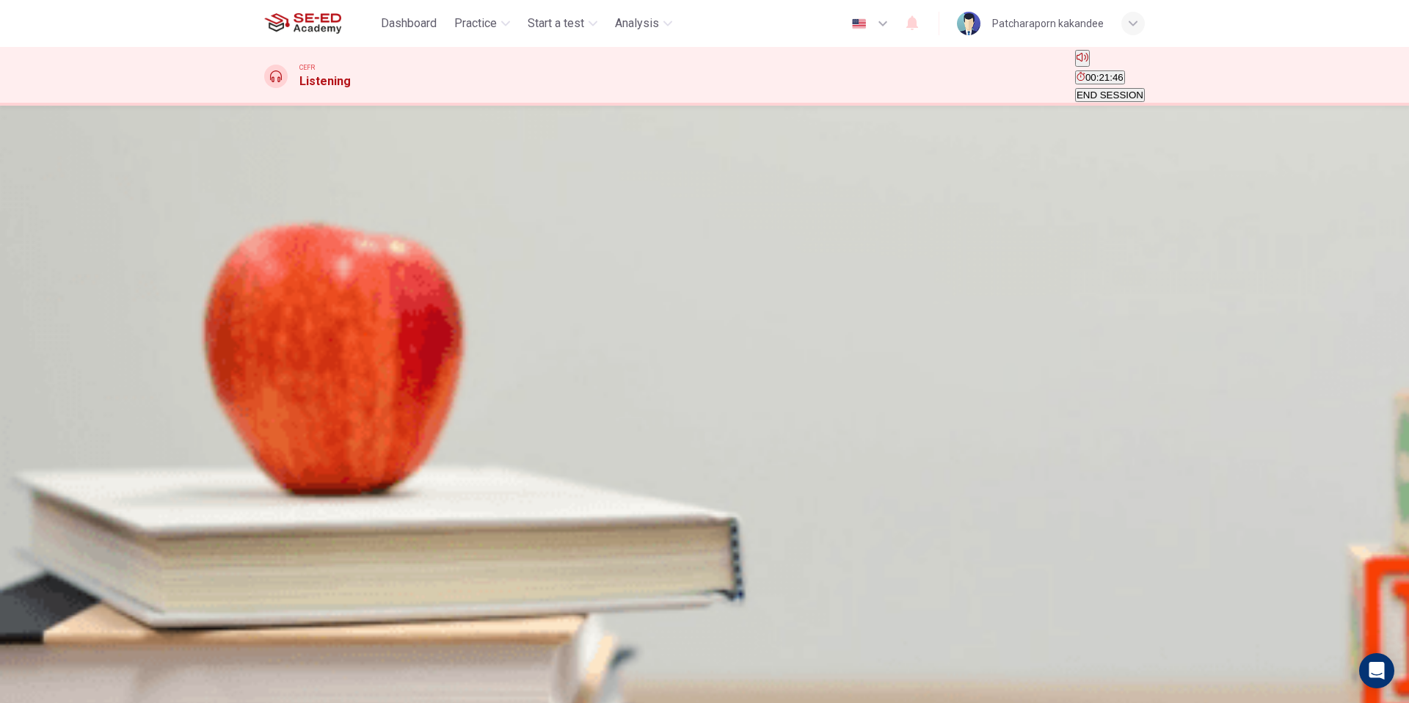
click at [420, 247] on span "The pay is late" at bounding box center [389, 241] width 64 height 11
click at [65, 663] on button "SUBMIT" at bounding box center [45, 675] width 40 height 53
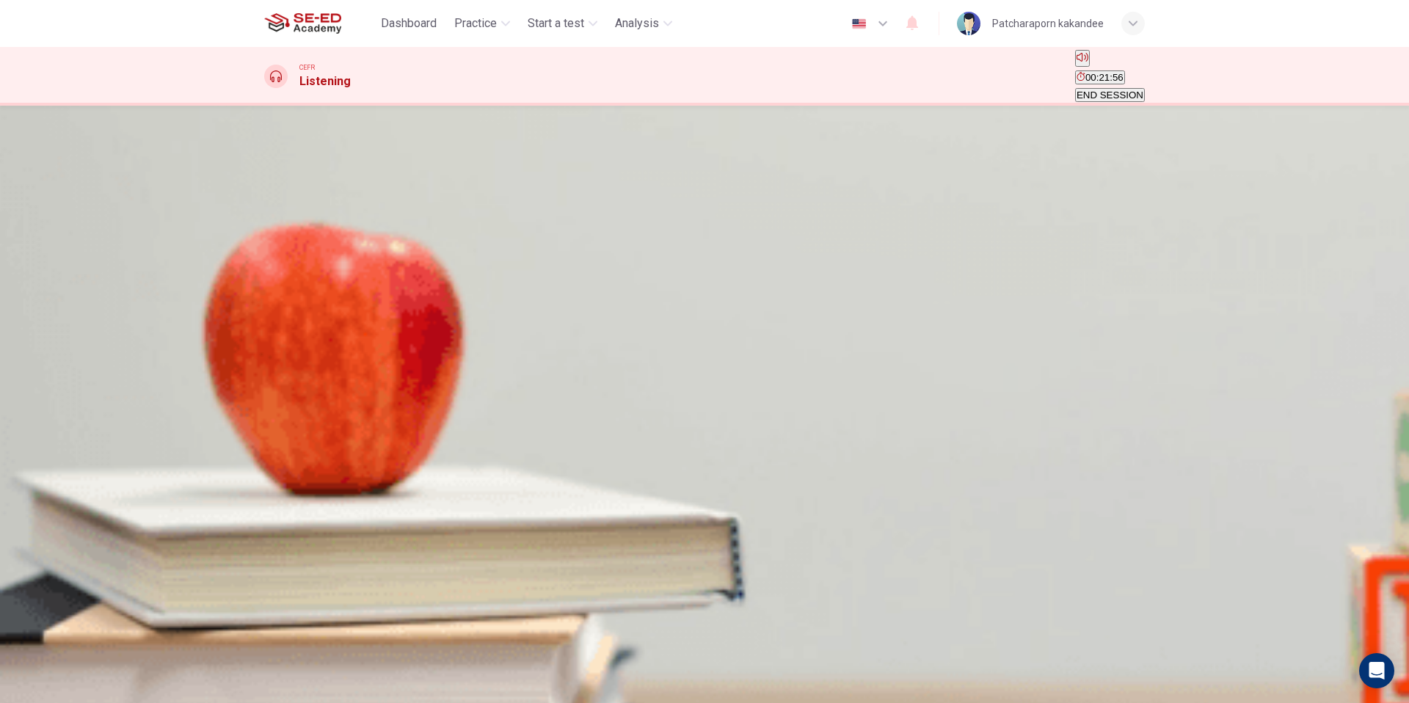
click at [349, 248] on button "A two boys and a girl" at bounding box center [306, 235] width 84 height 25
click at [65, 665] on button "SUBMIT" at bounding box center [45, 675] width 40 height 53
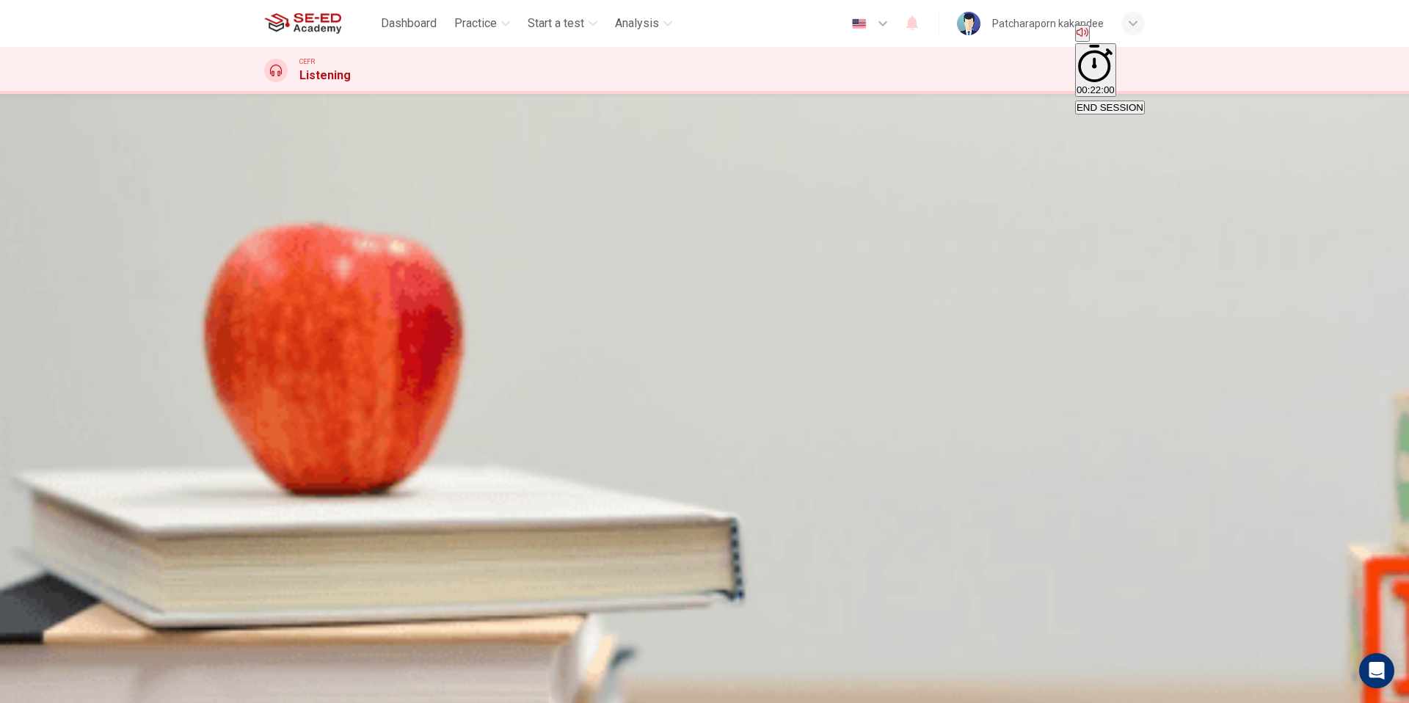
click at [794, 238] on div "A two boys and a girl B two boys and two girls C two girls and a boy" at bounding box center [704, 224] width 881 height 26
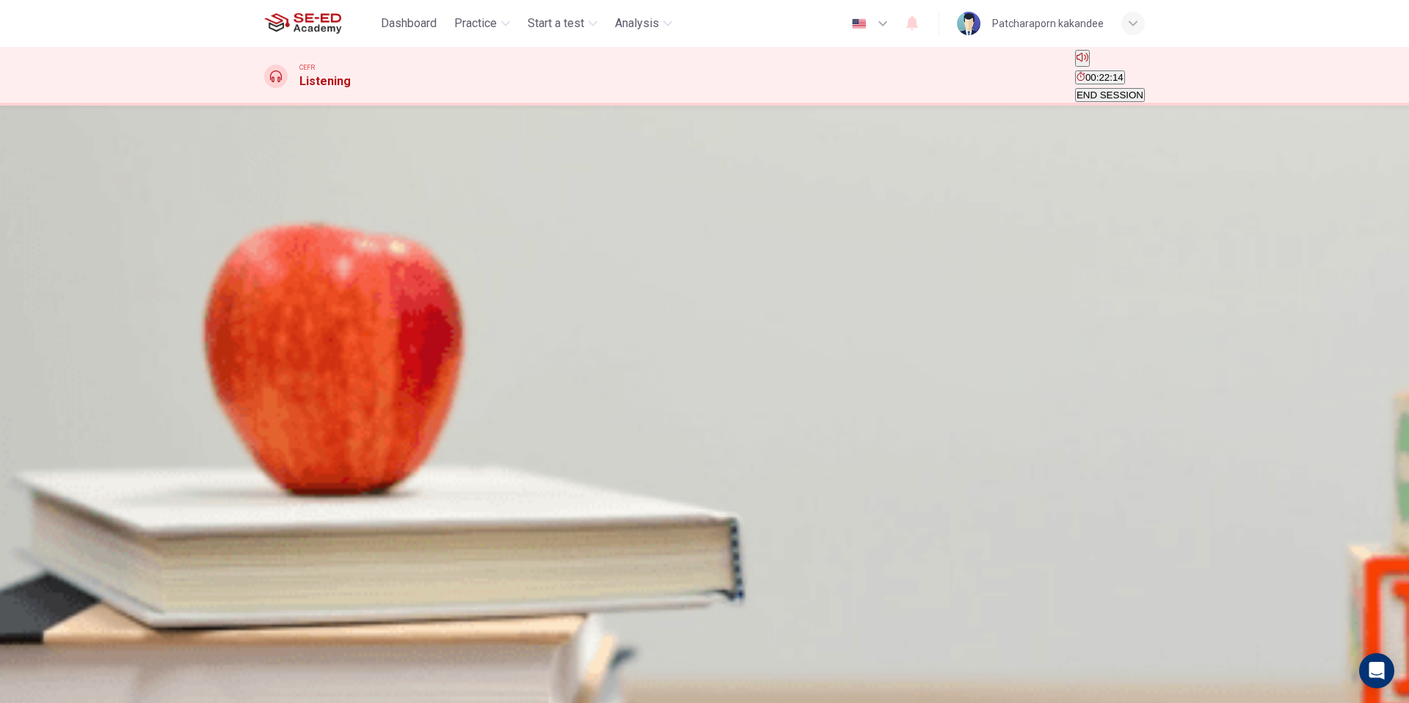
drag, startPoint x: 262, startPoint y: 269, endPoint x: 291, endPoint y: 253, distance: 32.5
click at [267, 266] on div "Question 23 What is the lecture mainly about? A Different means of collecting d…" at bounding box center [705, 377] width 928 height 484
click at [267, 261] on button "button" at bounding box center [265, 268] width 3 height 14
type input "0"
click at [825, 211] on span "The existence of water on Mars" at bounding box center [893, 205] width 136 height 11
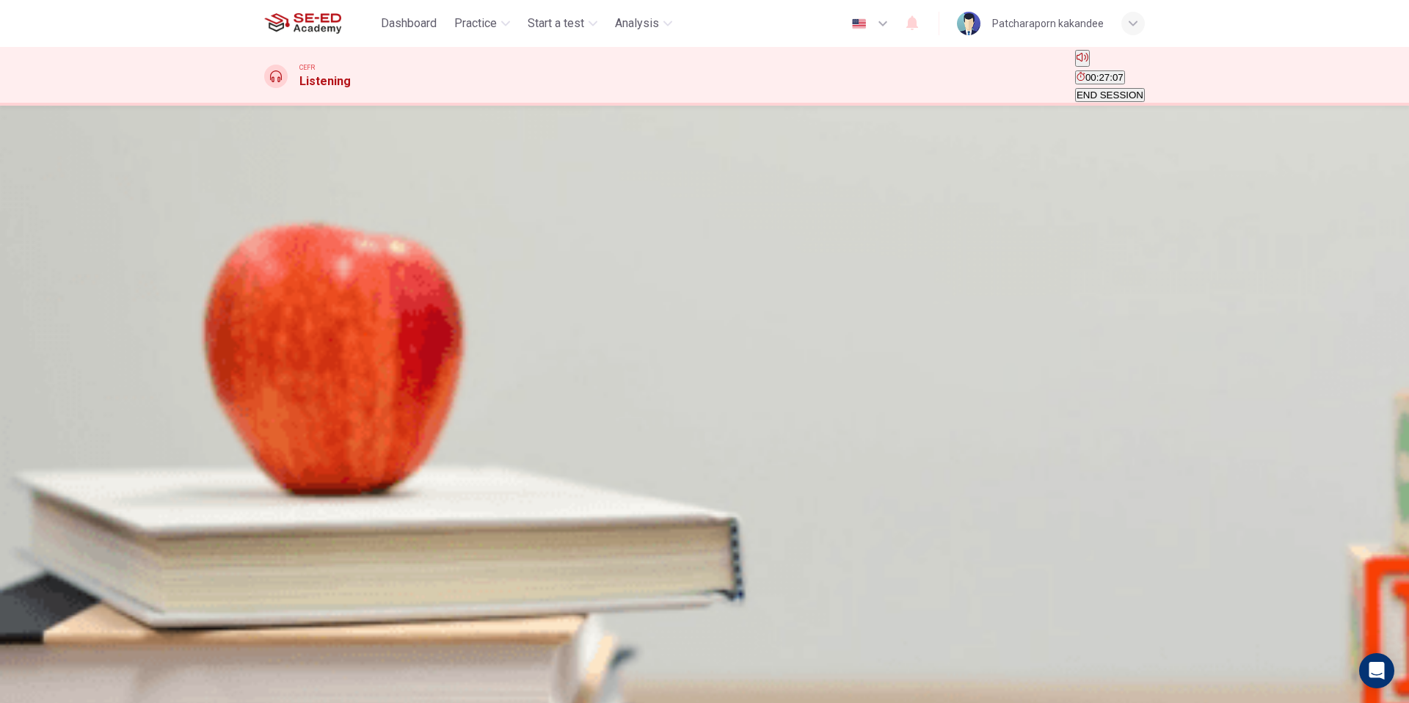
click at [65, 678] on button "SUBMIT" at bounding box center [45, 675] width 40 height 53
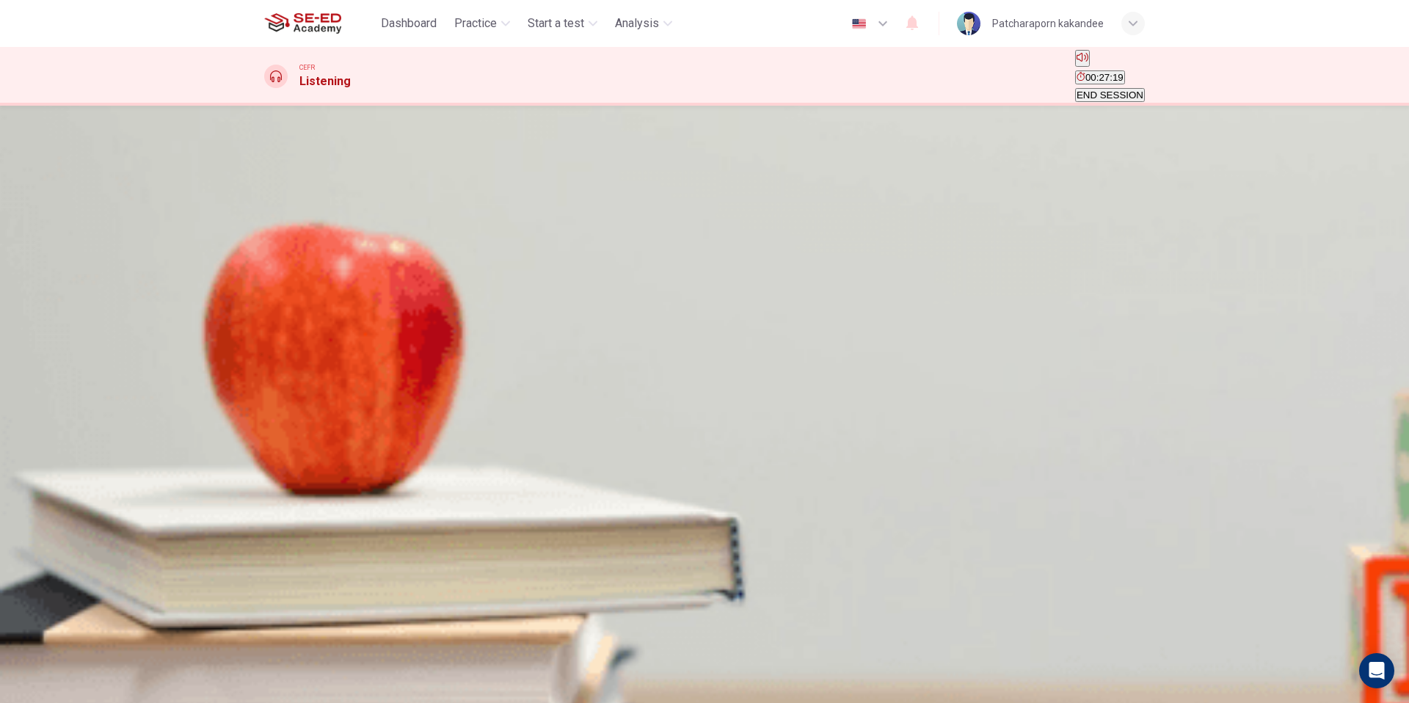
click at [539, 211] on span "It is currently in operation on surface of Mars" at bounding box center [402, 205] width 273 height 11
click at [63, 661] on span "SUBMIT" at bounding box center [44, 655] width 37 height 11
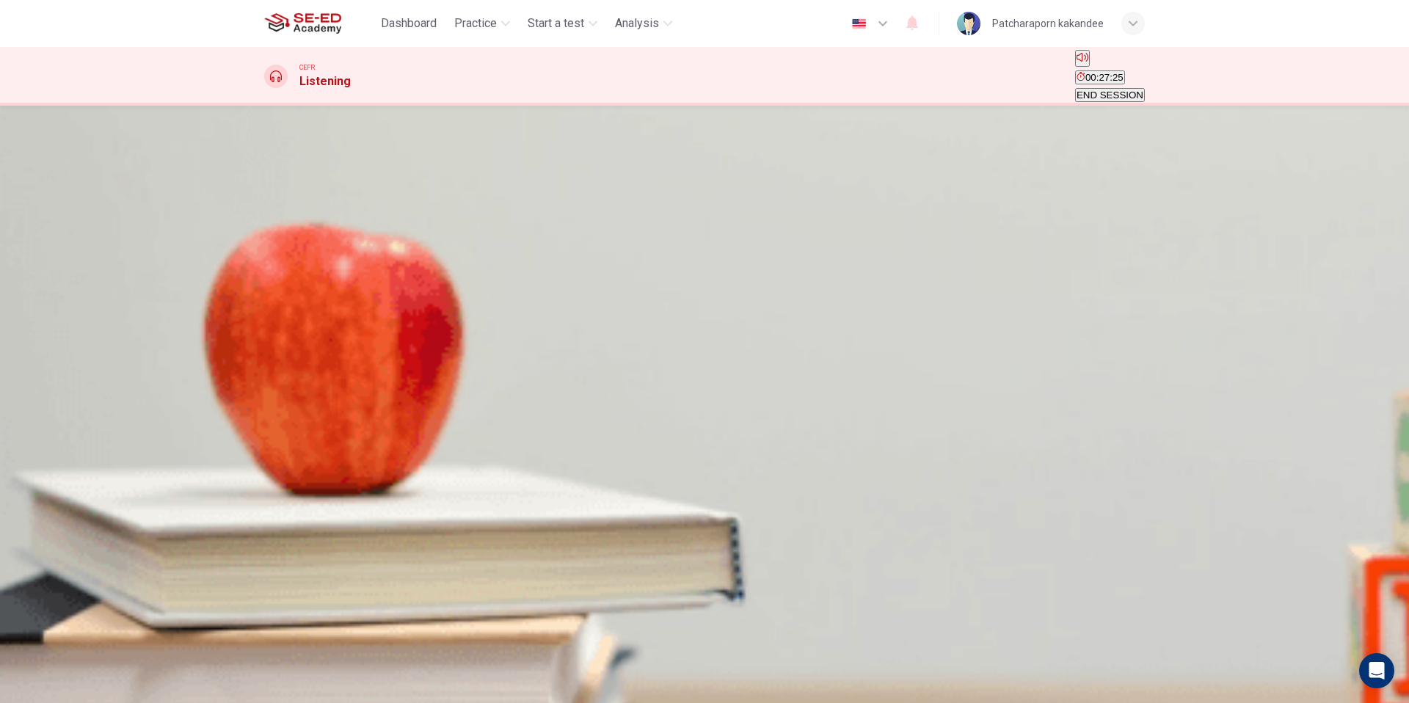
drag, startPoint x: 710, startPoint y: 201, endPoint x: 826, endPoint y: 207, distance: 116.1
click at [575, 186] on span "What makes scientists believe there was once life on Mars?" at bounding box center [419, 179] width 310 height 14
click at [479, 211] on span "The age of the rocks" at bounding box center [435, 205] width 90 height 11
click at [63, 661] on span "SUBMIT" at bounding box center [44, 655] width 37 height 11
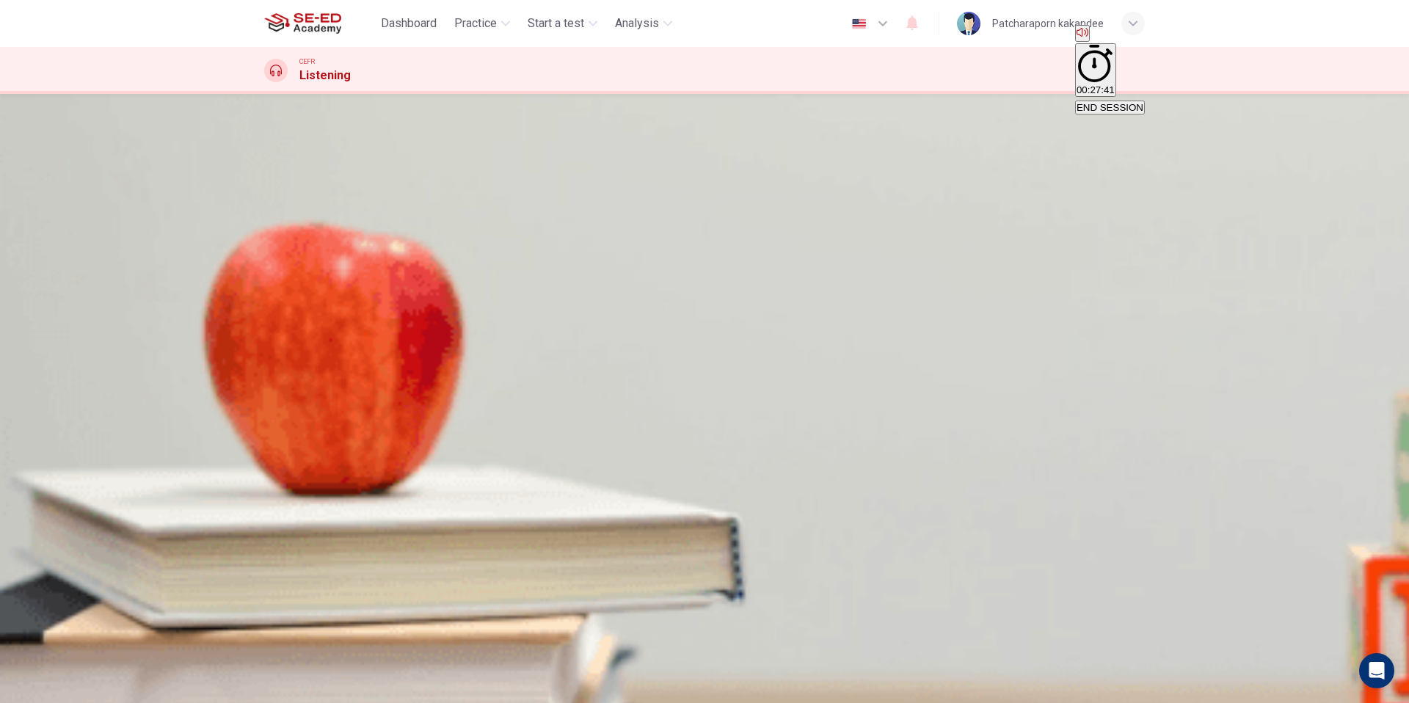
click at [847, 203] on div "A The shape of the landscape B The age of the rocks C The presence of deep hole…" at bounding box center [704, 189] width 881 height 26
click at [846, 203] on div "A The shape of the landscape B The age of the rocks C The presence of deep hole…" at bounding box center [704, 189] width 881 height 26
click at [847, 203] on div "A The shape of the landscape B The age of the rocks C The presence of deep hole…" at bounding box center [704, 189] width 881 height 26
drag, startPoint x: 814, startPoint y: 234, endPoint x: 825, endPoint y: 247, distance: 16.6
click at [818, 203] on div "Question 25 What makes scientists believe there was once life on Mars? A The sh…" at bounding box center [704, 172] width 881 height 62
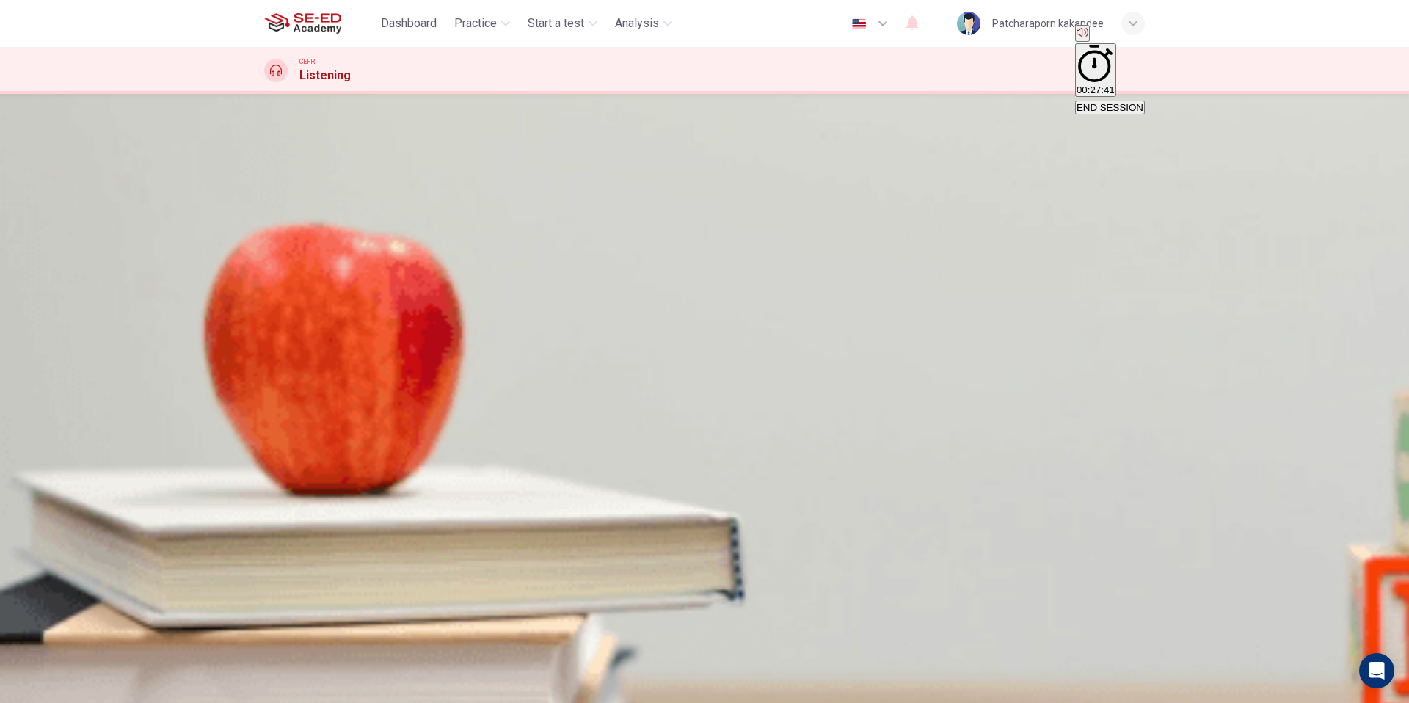
click at [825, 203] on div "A The shape of the landscape B The age of the rocks C The presence of deep hole…" at bounding box center [704, 189] width 881 height 26
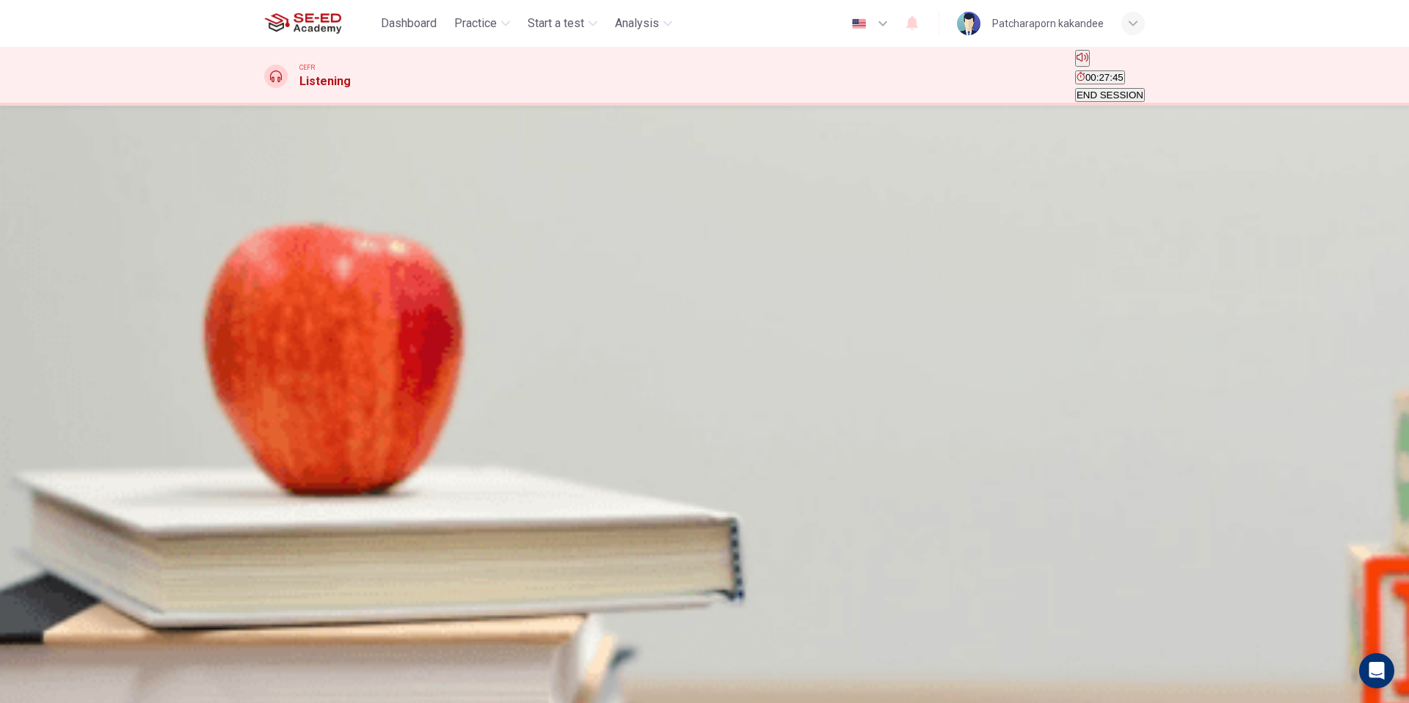
drag, startPoint x: 867, startPoint y: 203, endPoint x: 1069, endPoint y: 220, distance: 202.5
click at [670, 186] on span "What does the professor imply about the relationship between Mars and Earth?" at bounding box center [467, 179] width 406 height 14
click at [861, 238] on span "Mars has a protective layer which prevents an atmosphere from developing" at bounding box center [710, 232] width 326 height 11
click at [63, 661] on span "SUBMIT" at bounding box center [44, 655] width 37 height 11
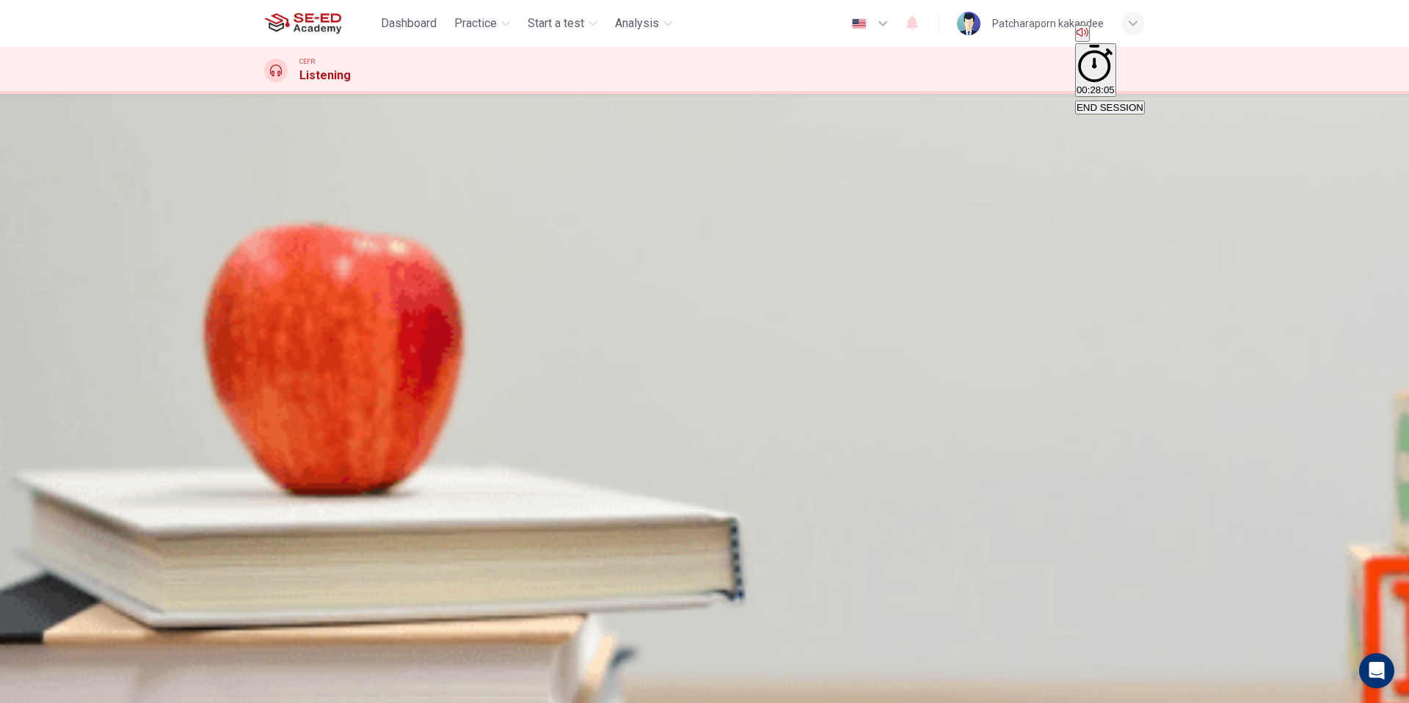
click at [870, 224] on div "A Earth will eventually suffer the same fate as Mars, through natural causes B …" at bounding box center [704, 197] width 881 height 53
click at [952, 224] on div "A Earth will eventually suffer the same fate as Mars, through natural causes B …" at bounding box center [704, 197] width 881 height 53
click at [954, 224] on div "A Earth will eventually suffer the same fate as Mars, through natural causes B …" at bounding box center [704, 197] width 881 height 53
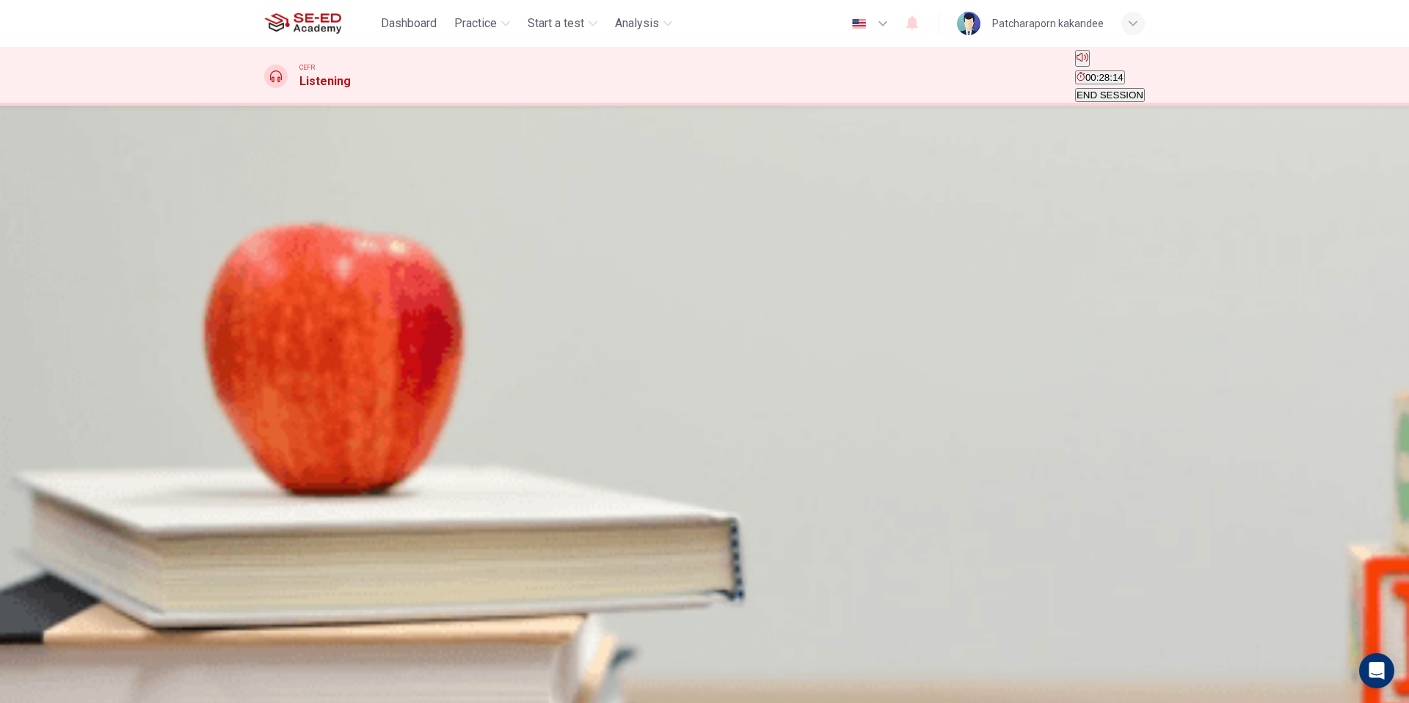
click at [462, 211] on span "Photographs from U.S. Mars Global Surveyor" at bounding box center [364, 205] width 197 height 11
click at [63, 661] on span "SUBMIT" at bounding box center [44, 655] width 37 height 11
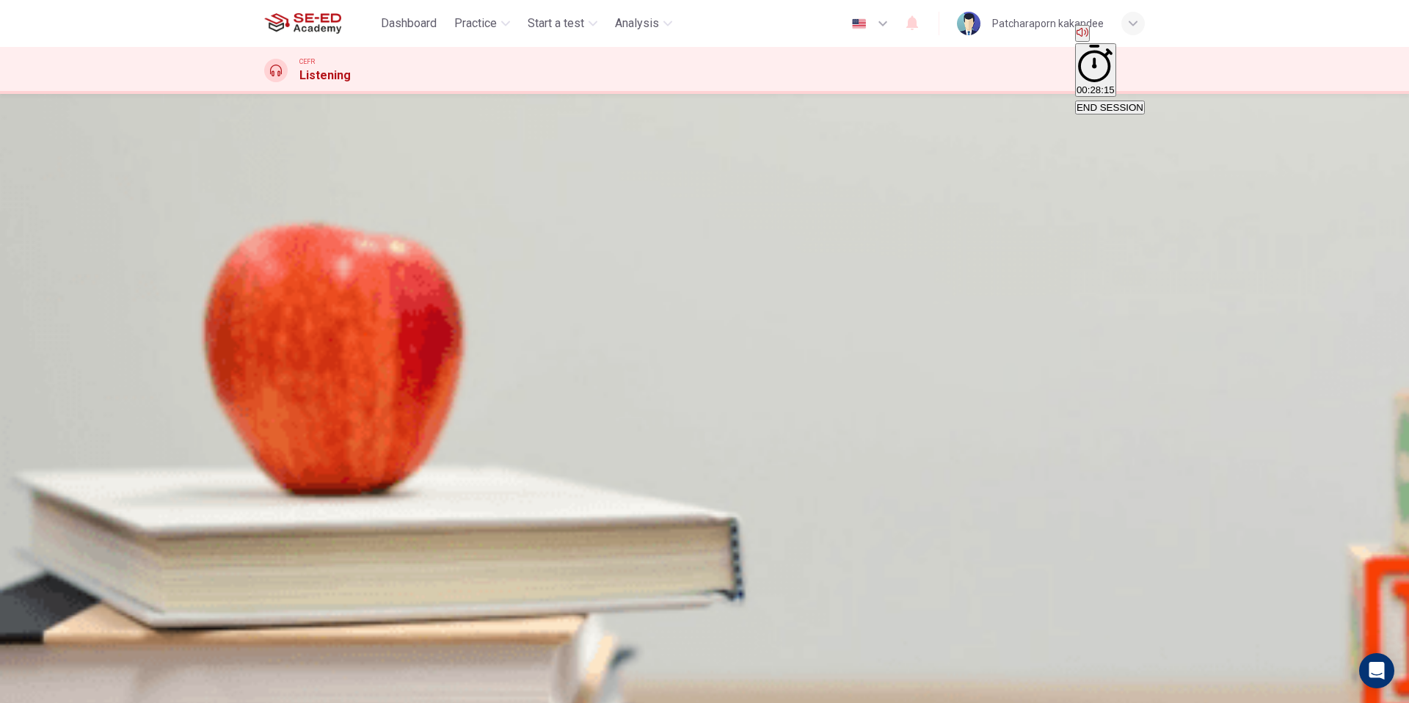
drag, startPoint x: 694, startPoint y: 348, endPoint x: 741, endPoint y: 364, distance: 49.7
click at [729, 197] on div "A Photographs from U.S. Mars Global Surveyor B Samples from the surface of Mars…" at bounding box center [704, 184] width 881 height 26
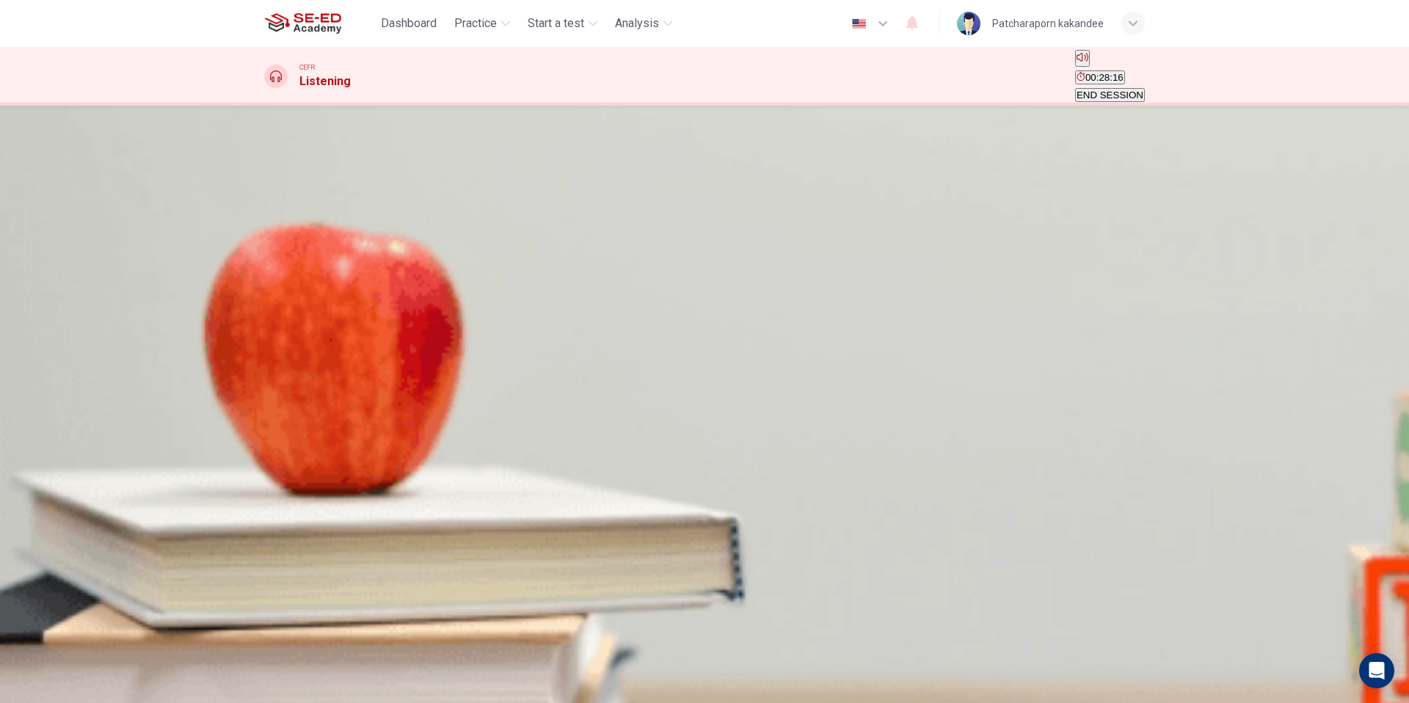
click at [266, 200] on icon "button" at bounding box center [266, 200] width 0 height 0
click at [804, 286] on span "Scientists believe Mars to be the most likely place to find extra-terrestrial l…" at bounding box center [819, 280] width 328 height 11
type input "0"
click at [794, 696] on div "SKIP SUBMIT" at bounding box center [704, 676] width 1409 height 54
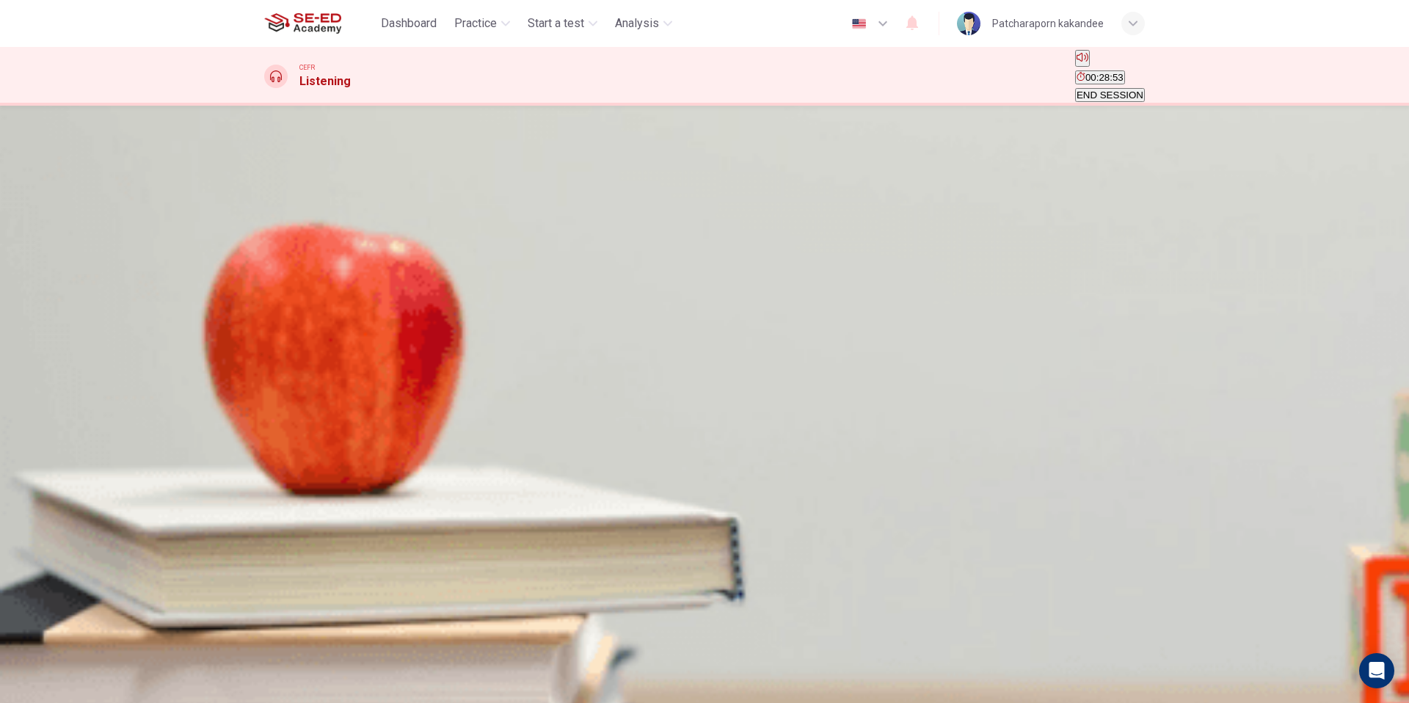
click at [63, 661] on span "SUBMIT" at bounding box center [44, 655] width 37 height 11
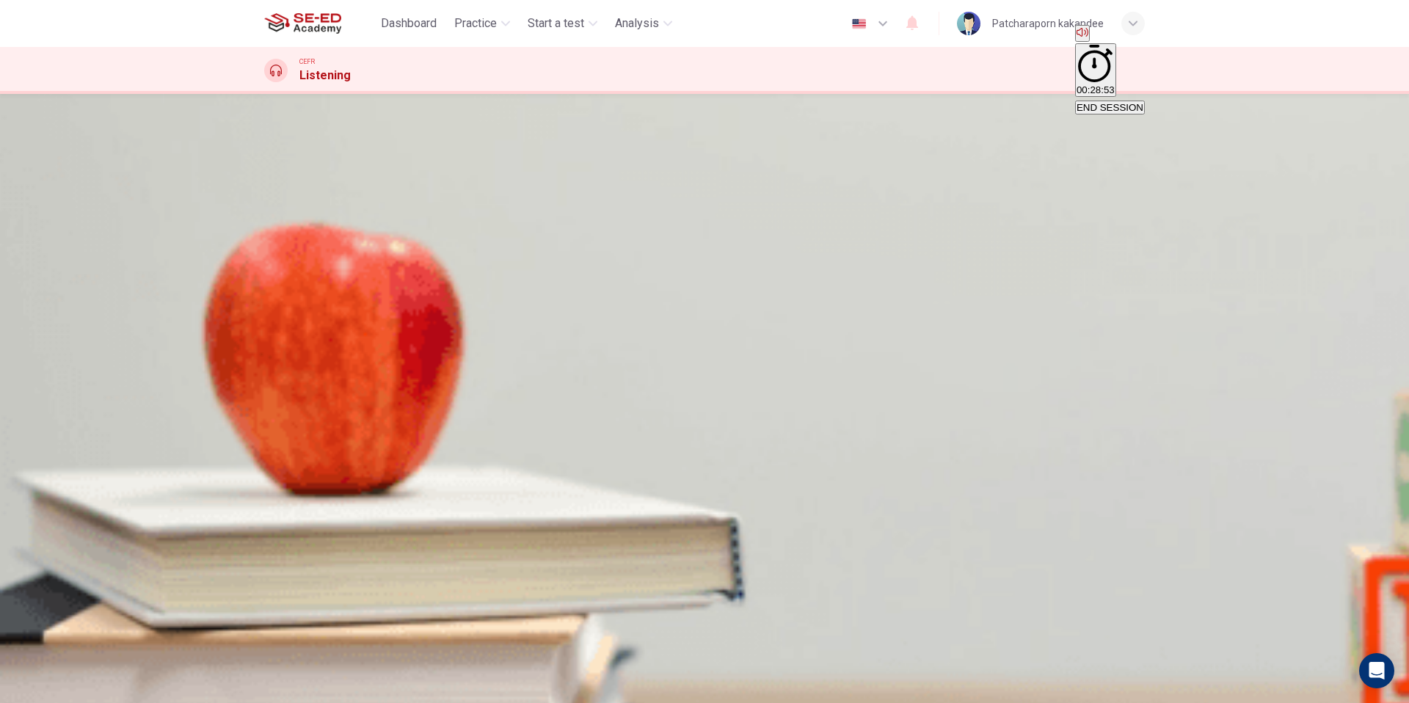
drag, startPoint x: 724, startPoint y: 410, endPoint x: 946, endPoint y: 414, distance: 221.6
click at [946, 304] on div "A Scientists have been inspired by science fiction stories to explore Mars B Sc…" at bounding box center [704, 277] width 881 height 53
click at [1096, 102] on span "END SESSION" at bounding box center [1110, 107] width 67 height 11
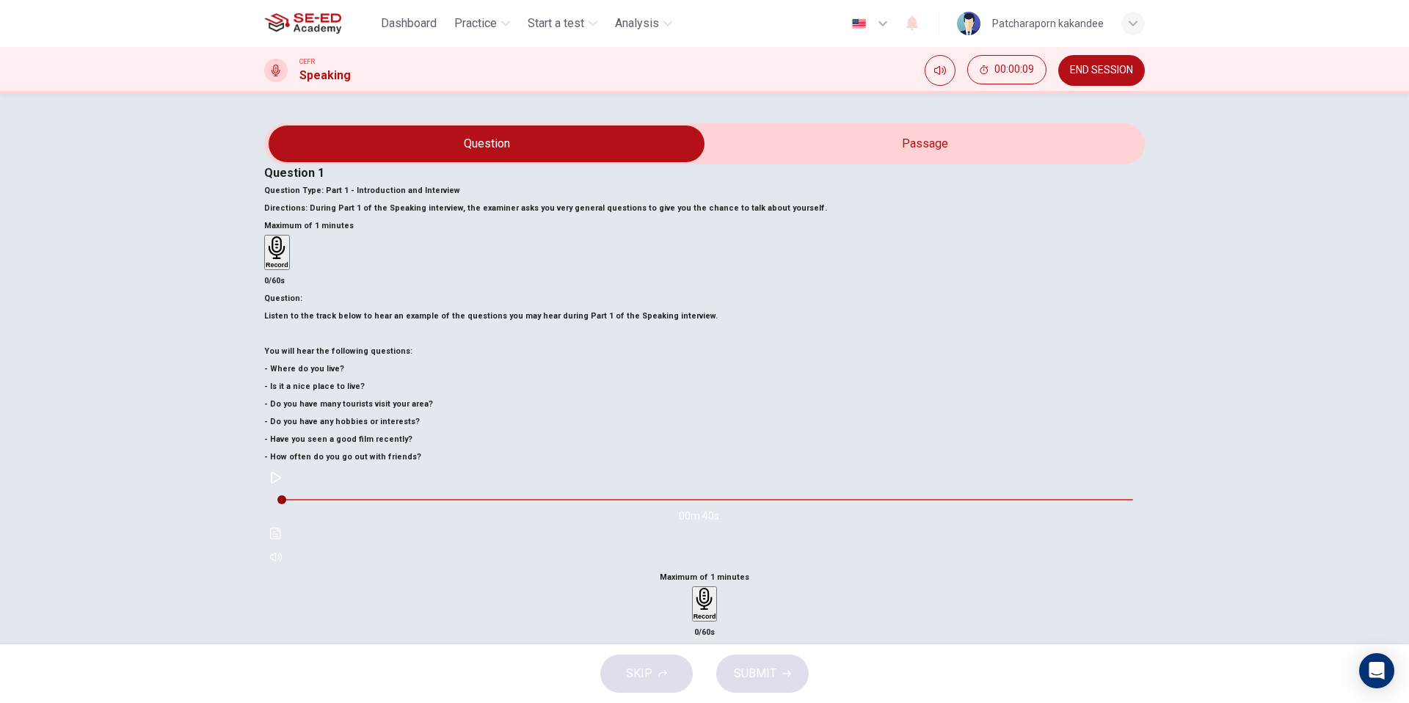
click at [281, 484] on icon "button" at bounding box center [276, 478] width 10 height 12
type input "0"
click at [716, 588] on div "Record" at bounding box center [704, 604] width 23 height 32
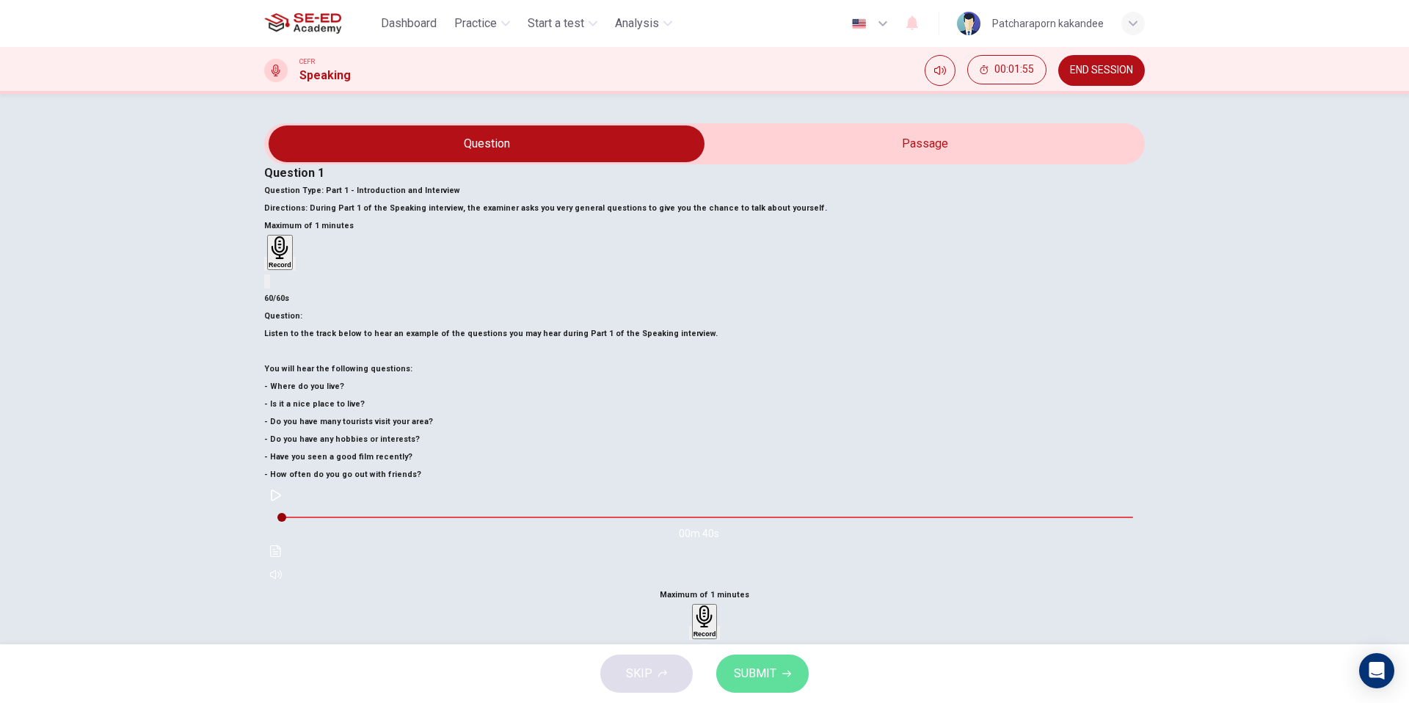
click at [780, 682] on button "SUBMIT" at bounding box center [762, 674] width 92 height 38
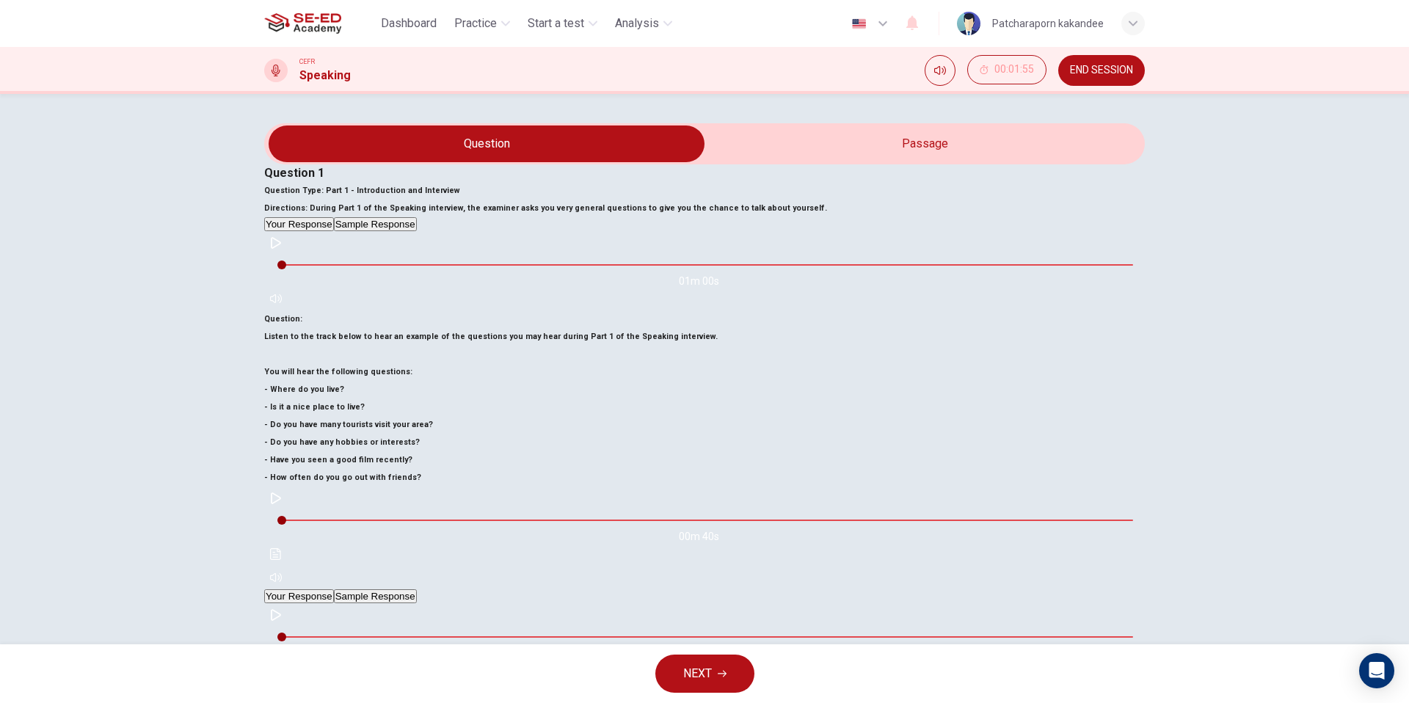
click at [282, 609] on icon "button" at bounding box center [276, 615] width 12 height 12
type input "41"
click at [417, 589] on button "Sample Response" at bounding box center [375, 596] width 83 height 14
click at [281, 609] on icon "button" at bounding box center [276, 615] width 10 height 12
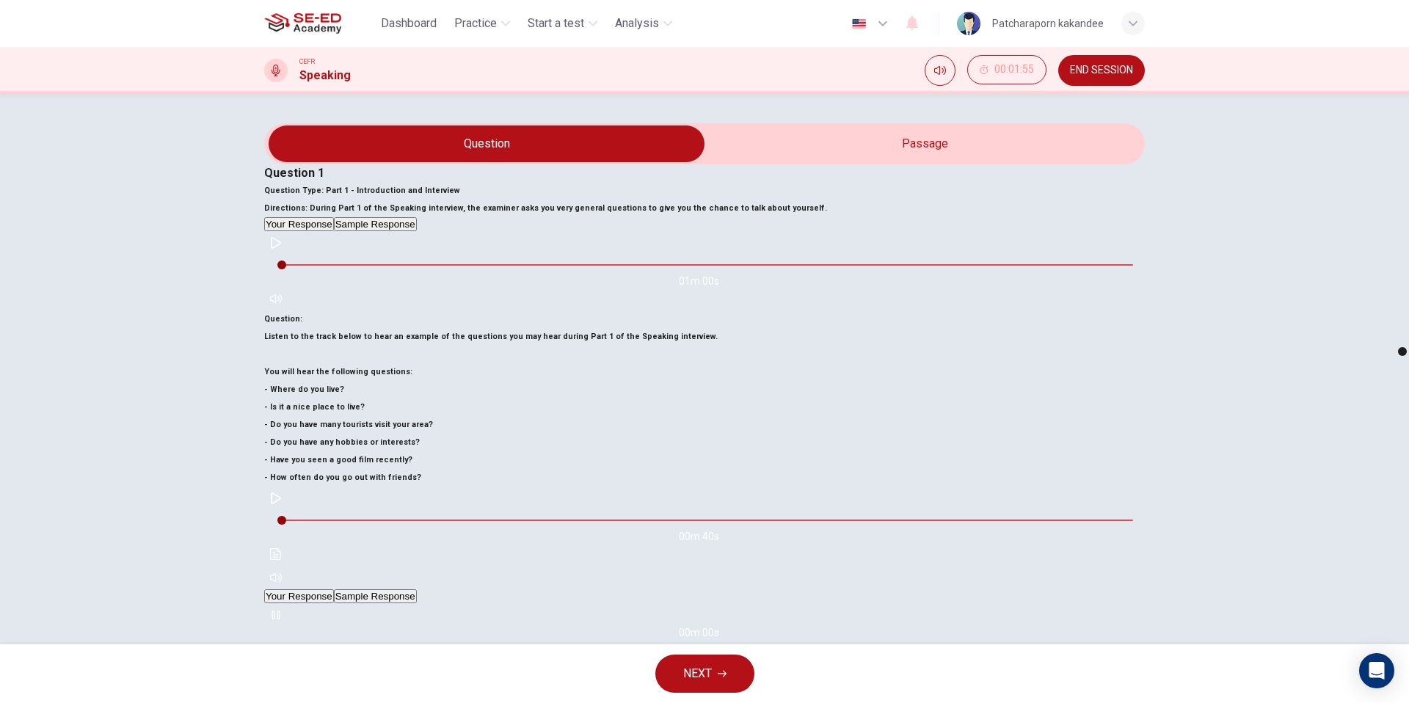
type input "0"
click at [282, 644] on icon "Click to see the audio transcription" at bounding box center [276, 650] width 12 height 12
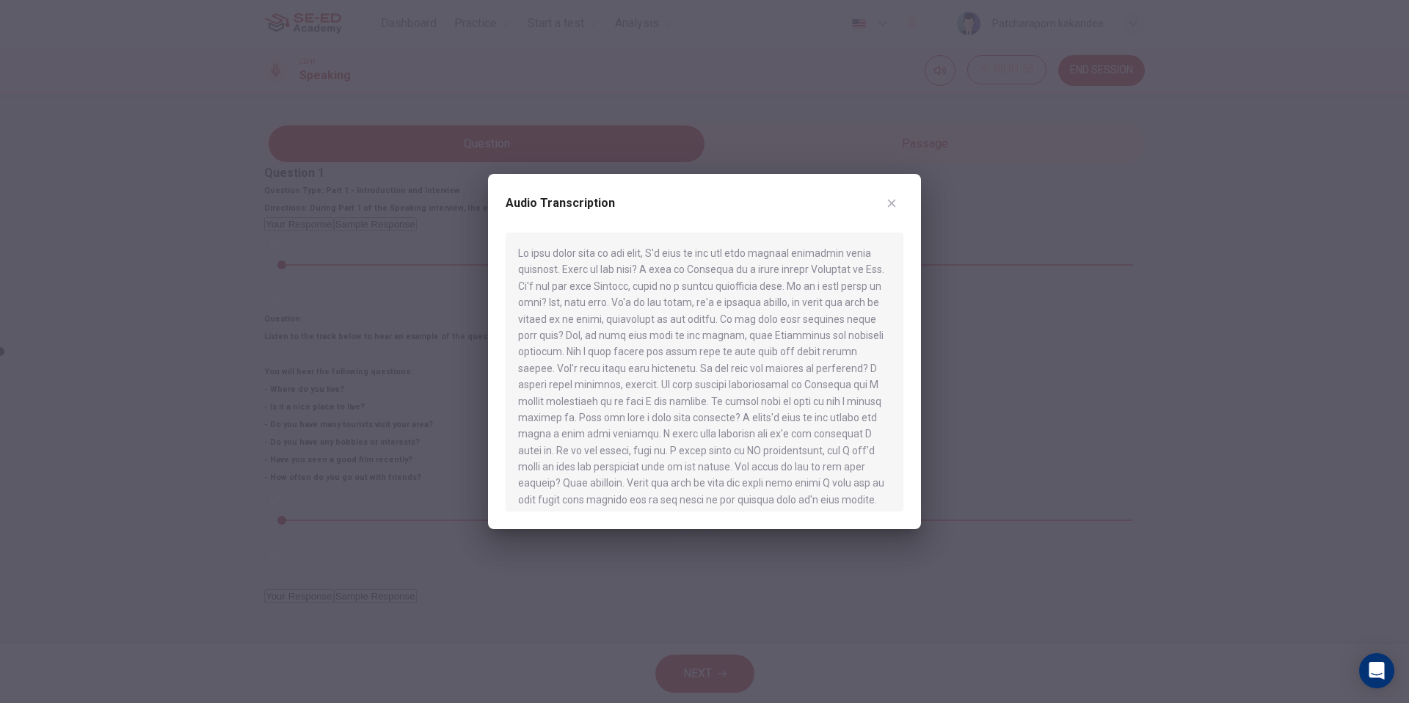
scroll to position [9, 0]
click at [1077, 564] on div at bounding box center [704, 351] width 1409 height 703
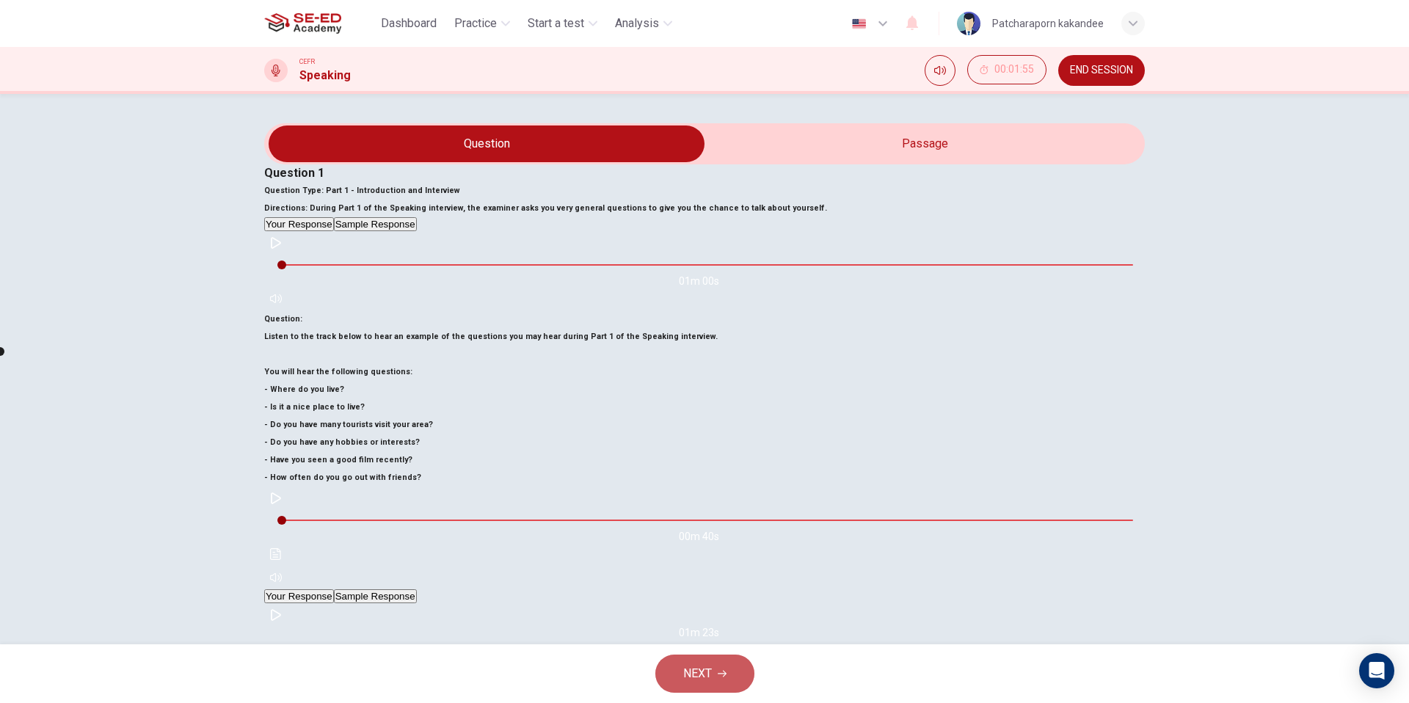
click at [700, 677] on span "NEXT" at bounding box center [697, 673] width 29 height 21
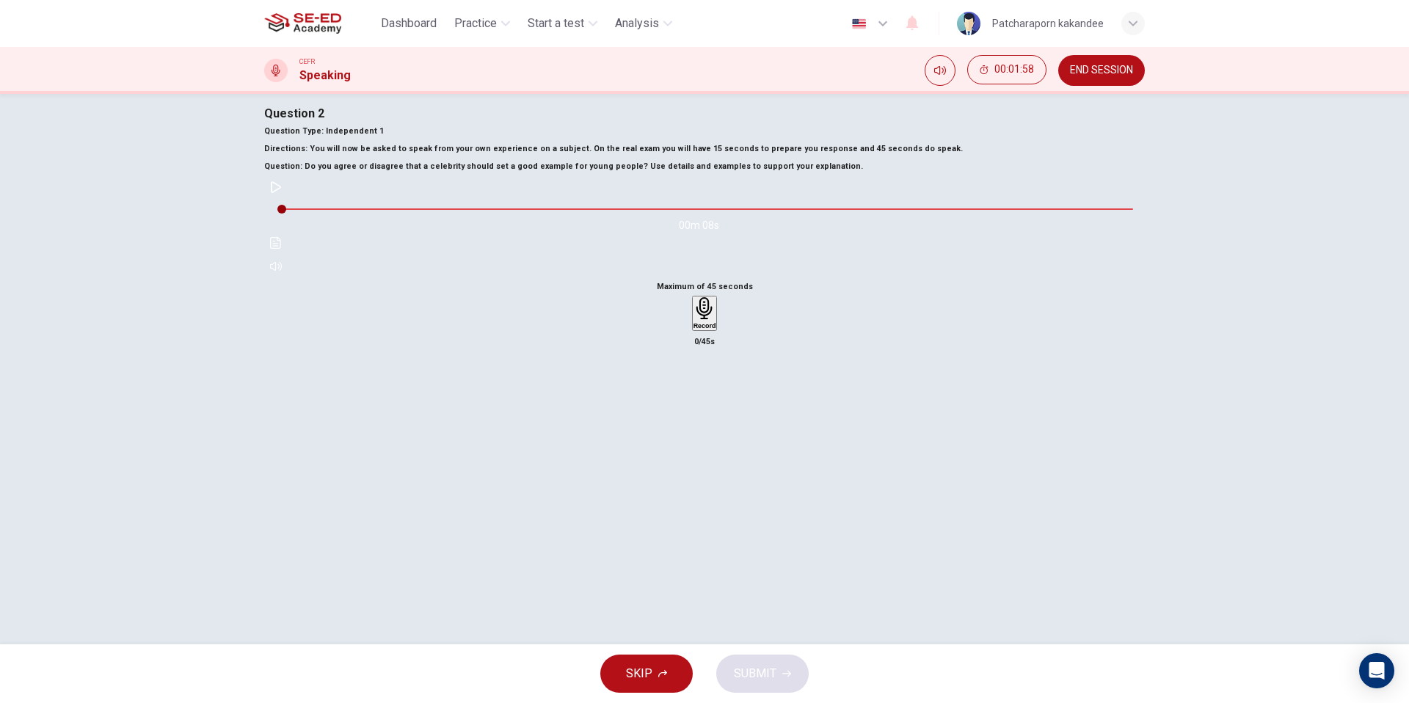
scroll to position [0, 0]
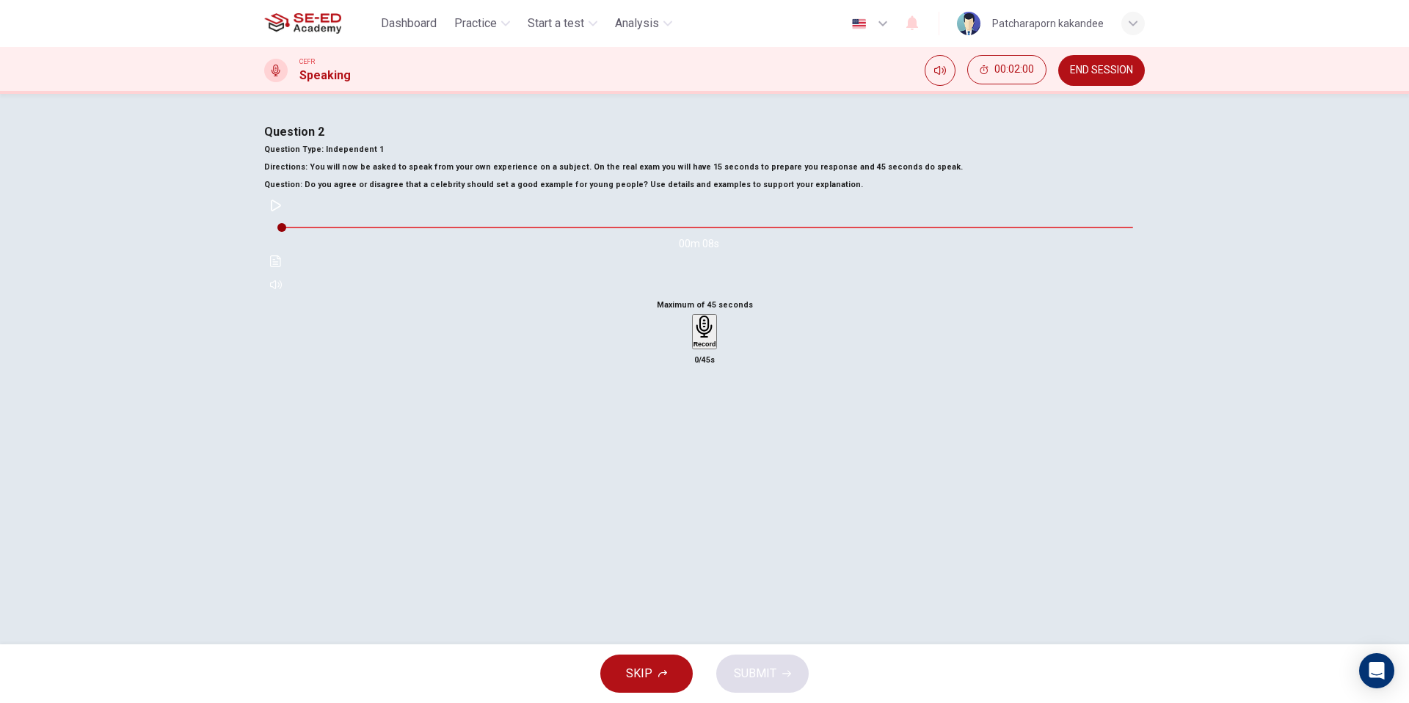
click at [288, 217] on button "button" at bounding box center [275, 205] width 23 height 23
type input "0"
click at [706, 348] on div "Record" at bounding box center [704, 332] width 23 height 32
click at [697, 434] on div "Stop" at bounding box center [704, 375] width 15 height 118
click at [776, 674] on button "SUBMIT" at bounding box center [762, 674] width 92 height 38
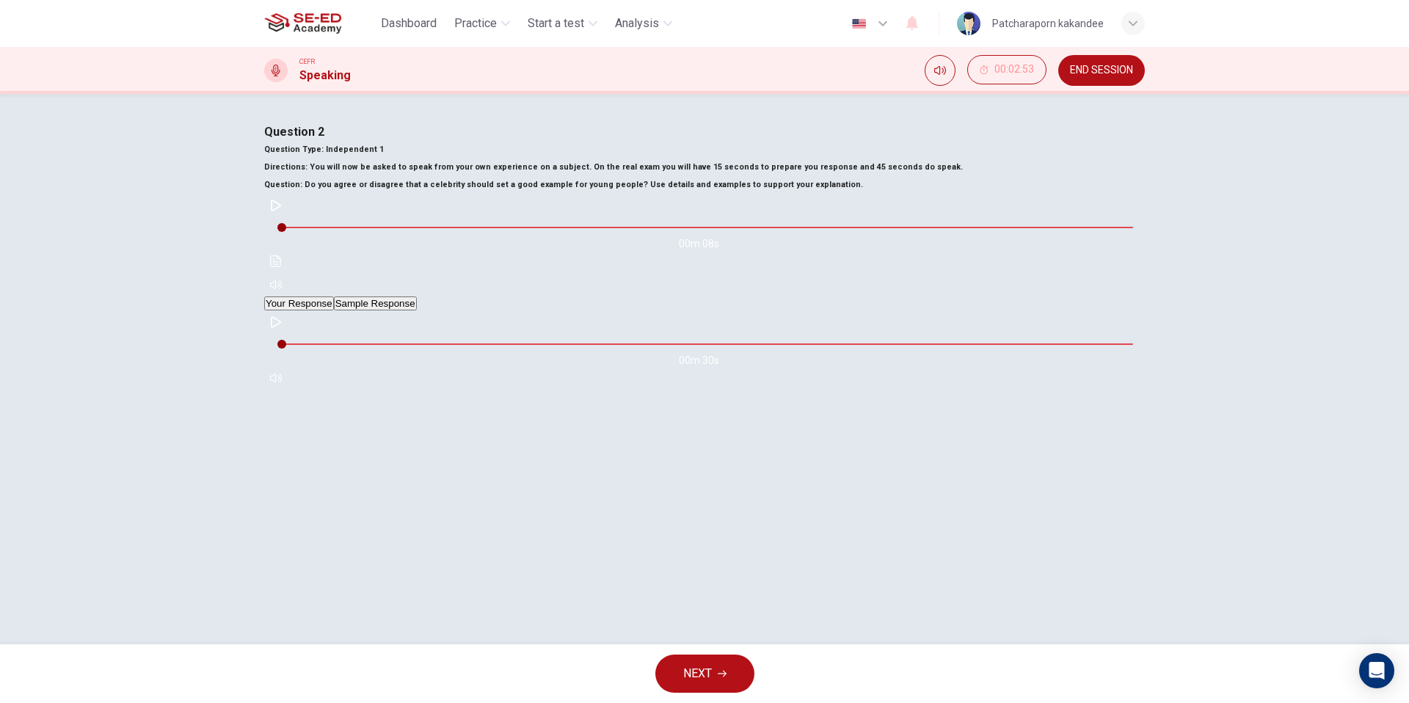
click at [282, 328] on icon "button" at bounding box center [276, 322] width 12 height 12
click at [401, 352] on span at bounding box center [707, 342] width 851 height 21
click at [429, 352] on span at bounding box center [707, 342] width 851 height 21
click at [282, 380] on icon "button" at bounding box center [276, 375] width 12 height 9
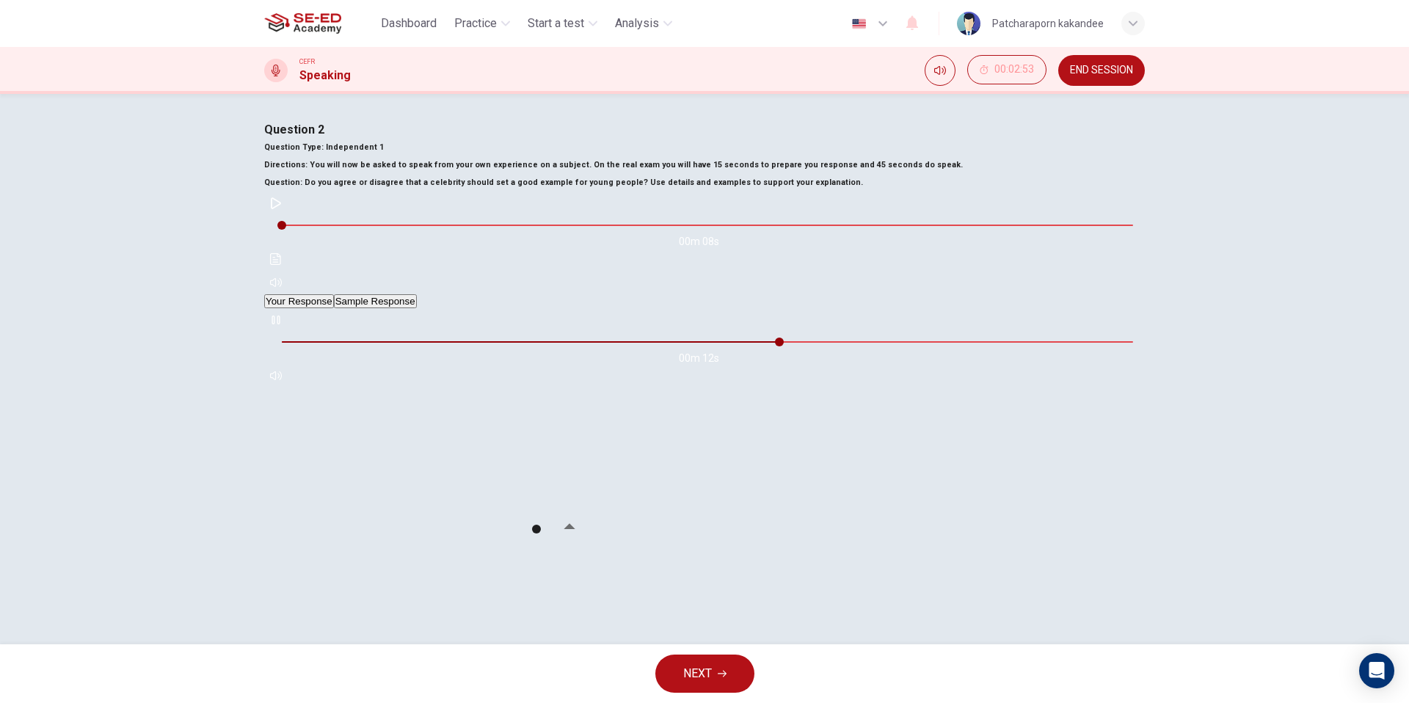
type input "62"
click at [417, 308] on button "Sample Response" at bounding box center [375, 301] width 83 height 14
click at [282, 326] on icon "button" at bounding box center [276, 320] width 12 height 12
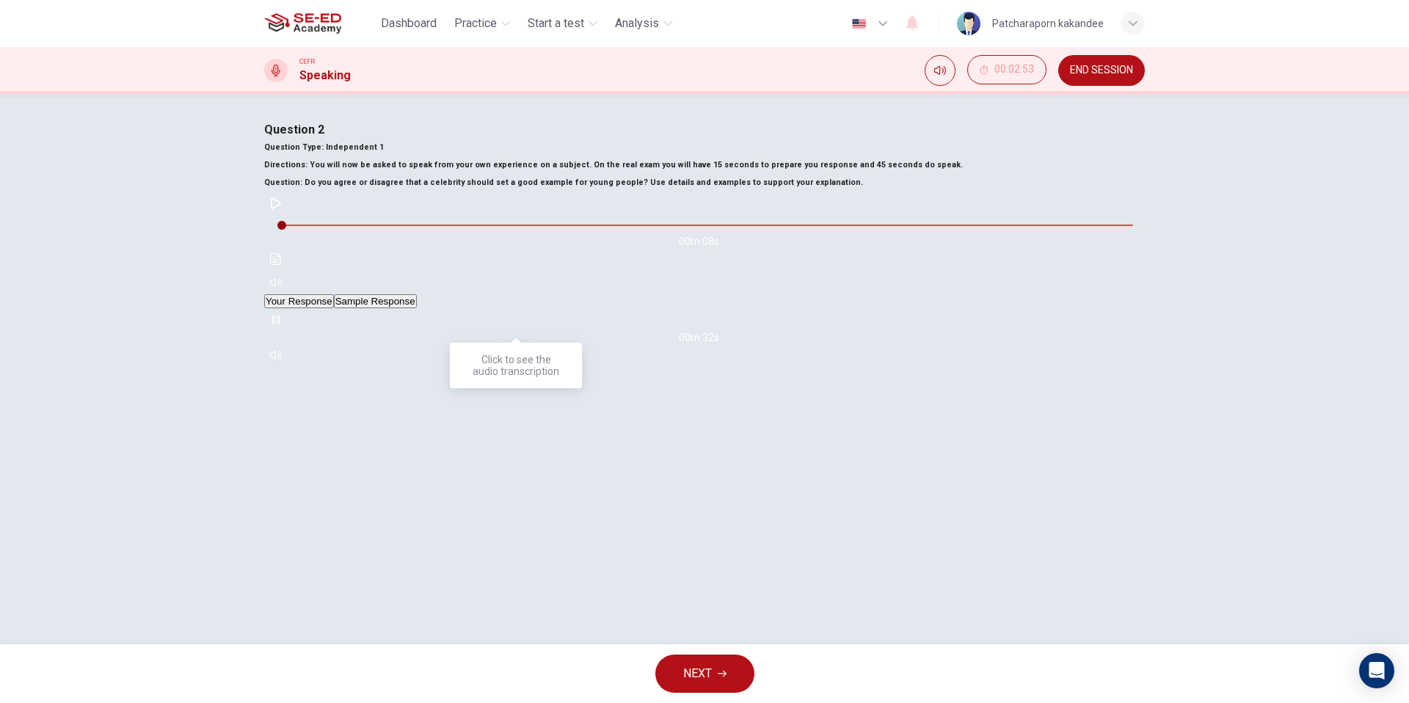
click at [281, 265] on icon "Click to see the audio transcription" at bounding box center [275, 259] width 11 height 12
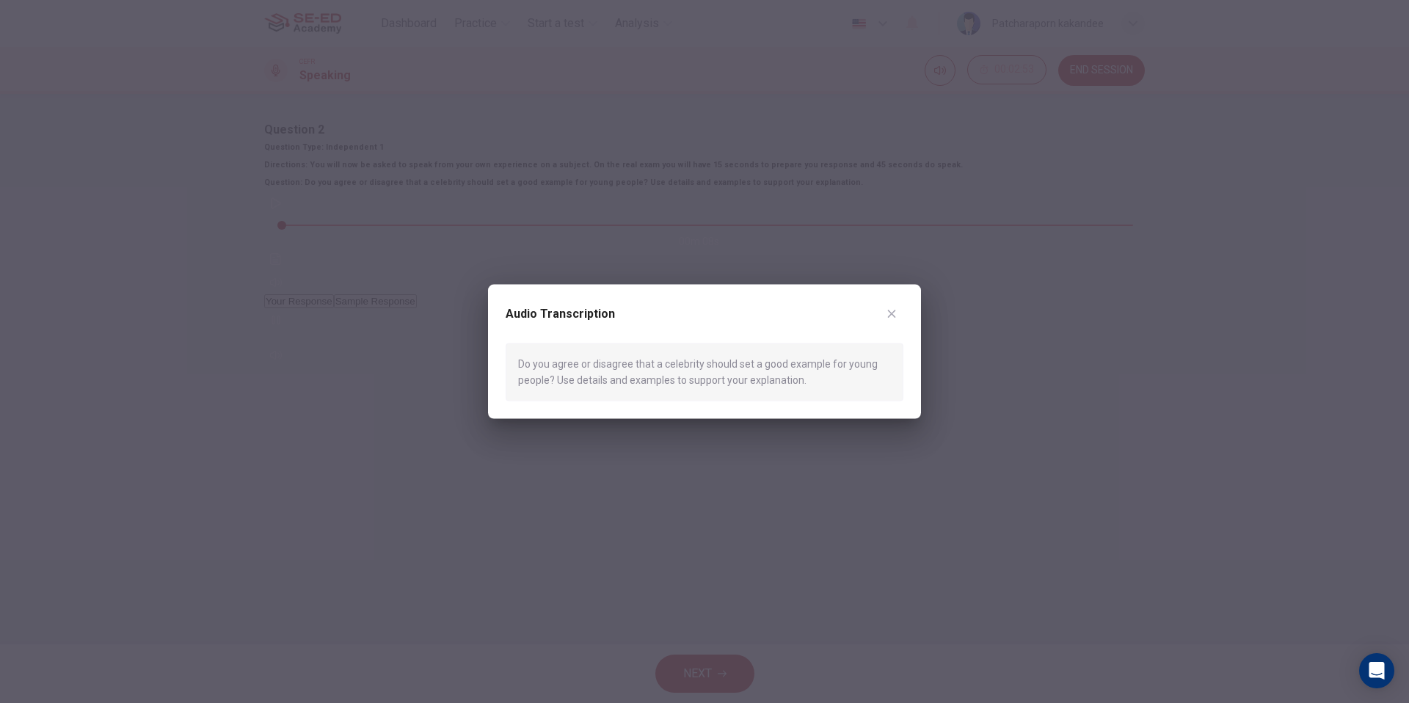
click at [779, 483] on div at bounding box center [704, 351] width 1409 height 703
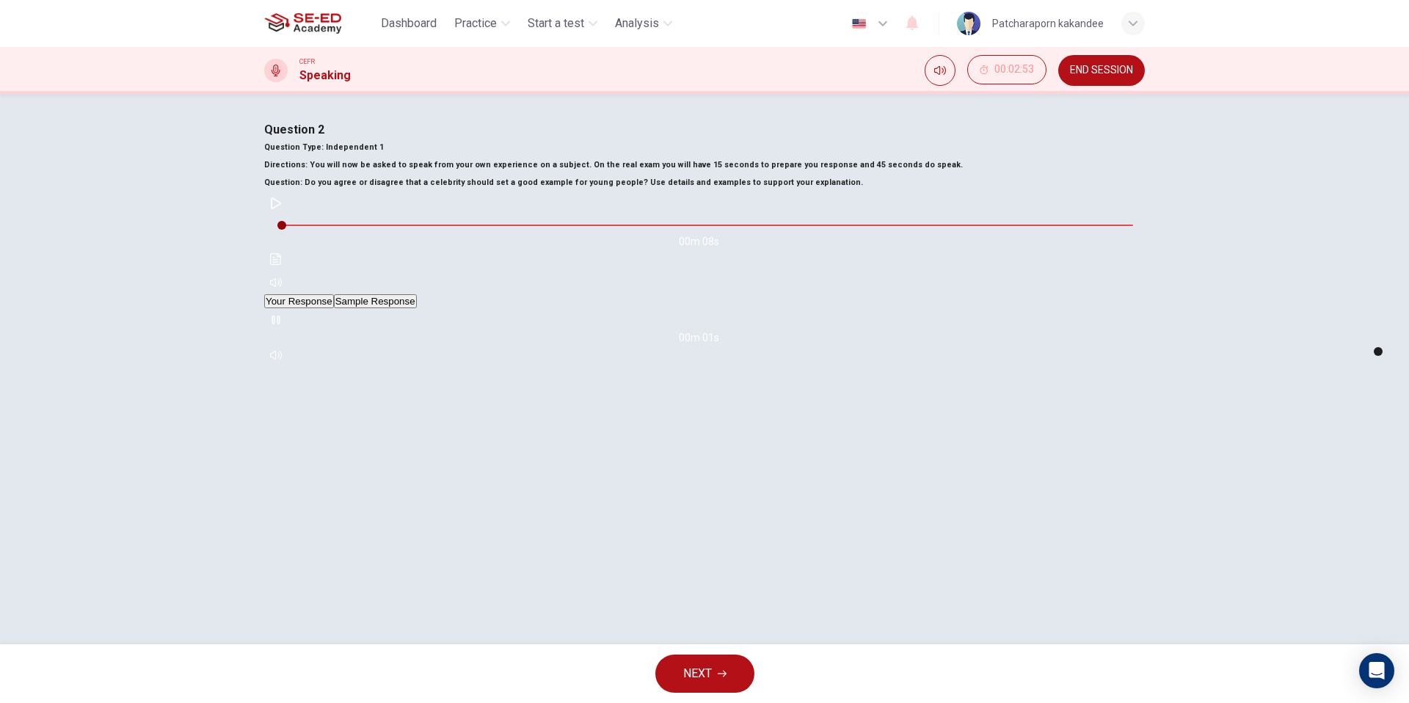
type input "0"
click at [707, 675] on span "NEXT" at bounding box center [697, 673] width 29 height 21
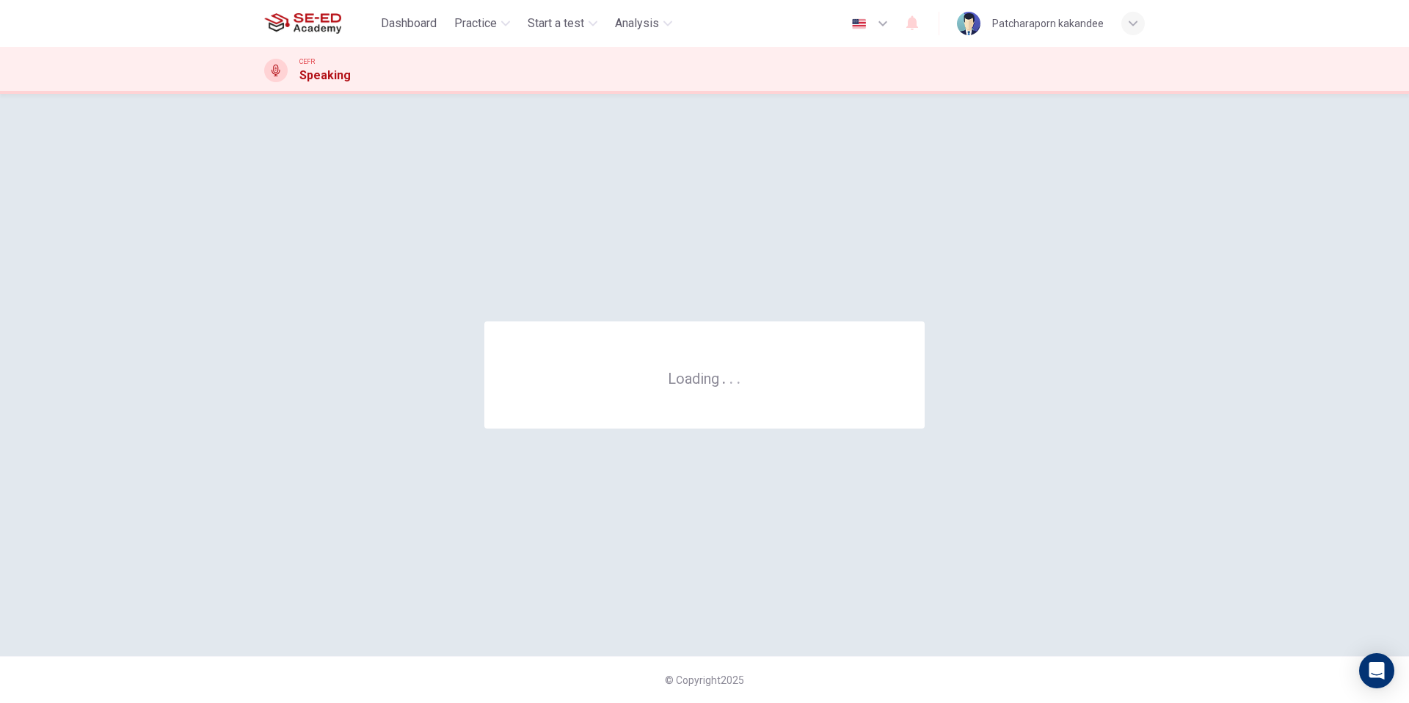
scroll to position [0, 0]
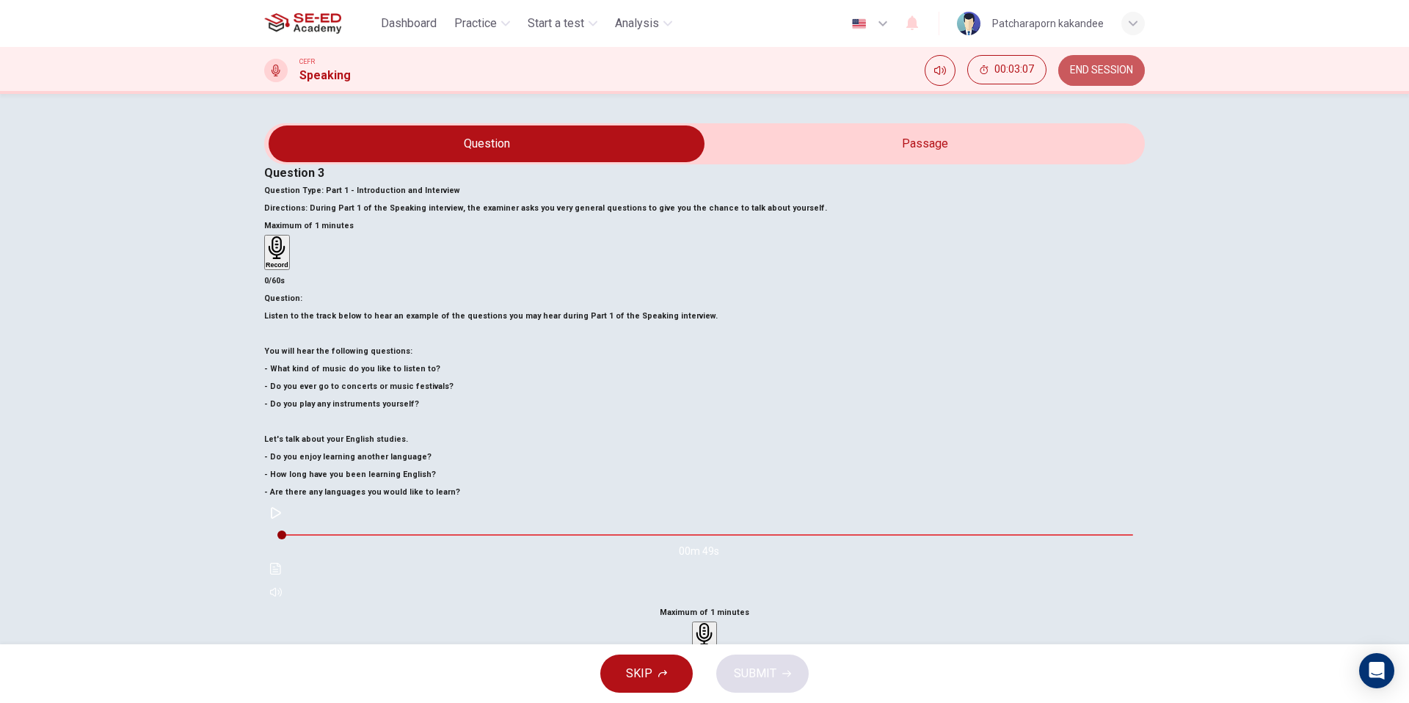
click at [1111, 77] on button "END SESSION" at bounding box center [1101, 70] width 87 height 31
